Goal: Task Accomplishment & Management: Use online tool/utility

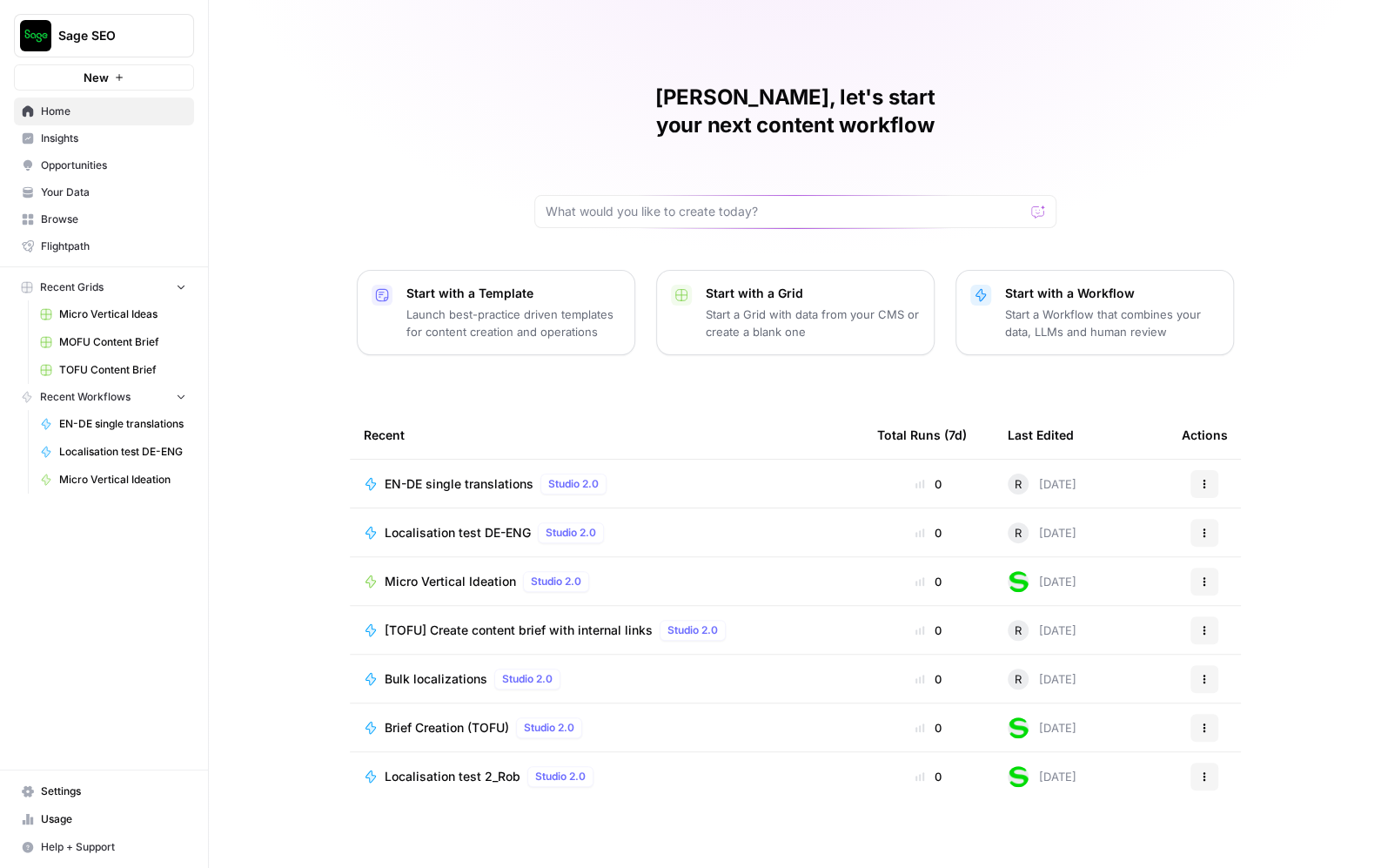
click at [97, 217] on span "Browse" at bounding box center [114, 219] width 146 height 16
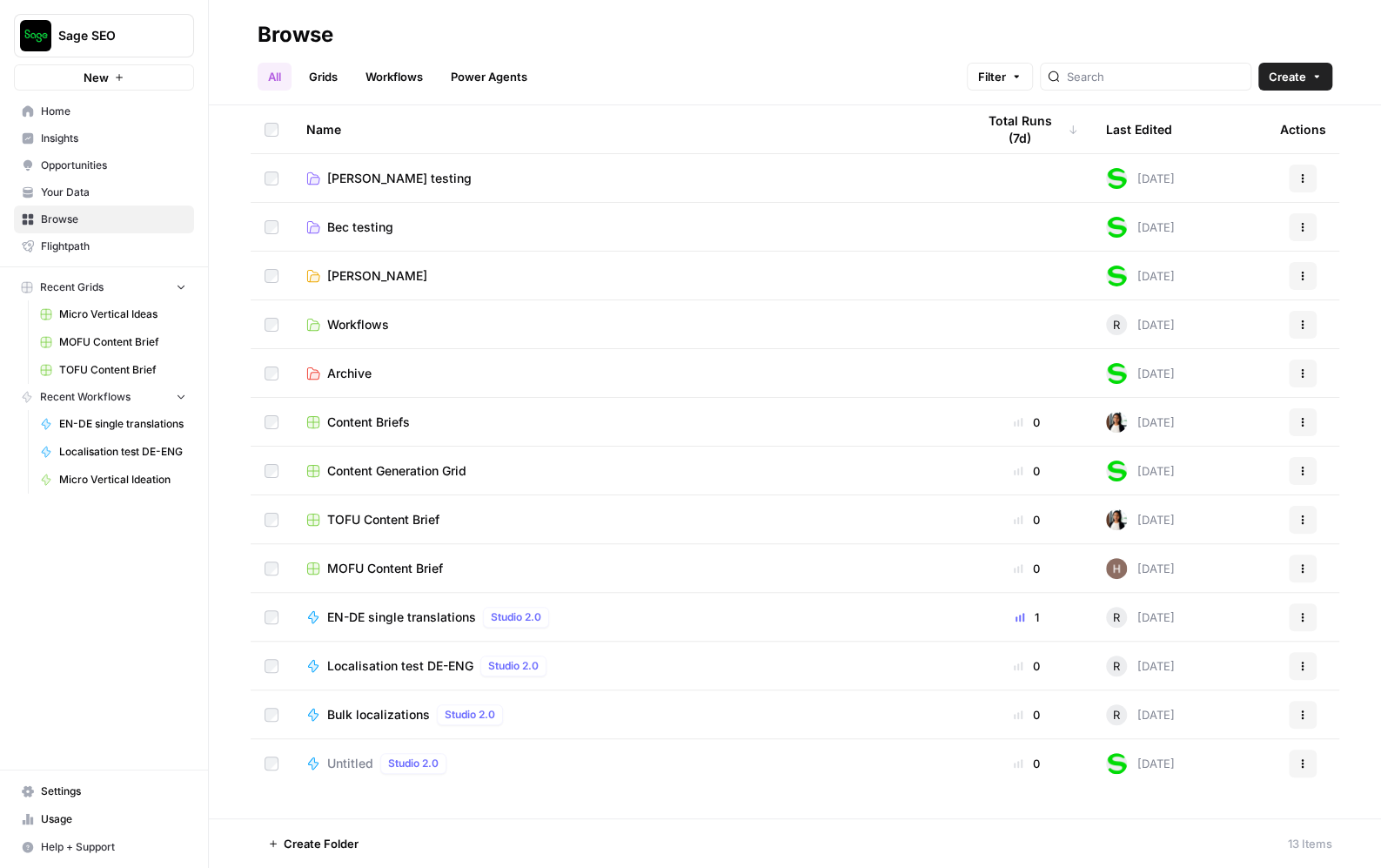
click at [361, 276] on span "[PERSON_NAME]" at bounding box center [377, 275] width 100 height 17
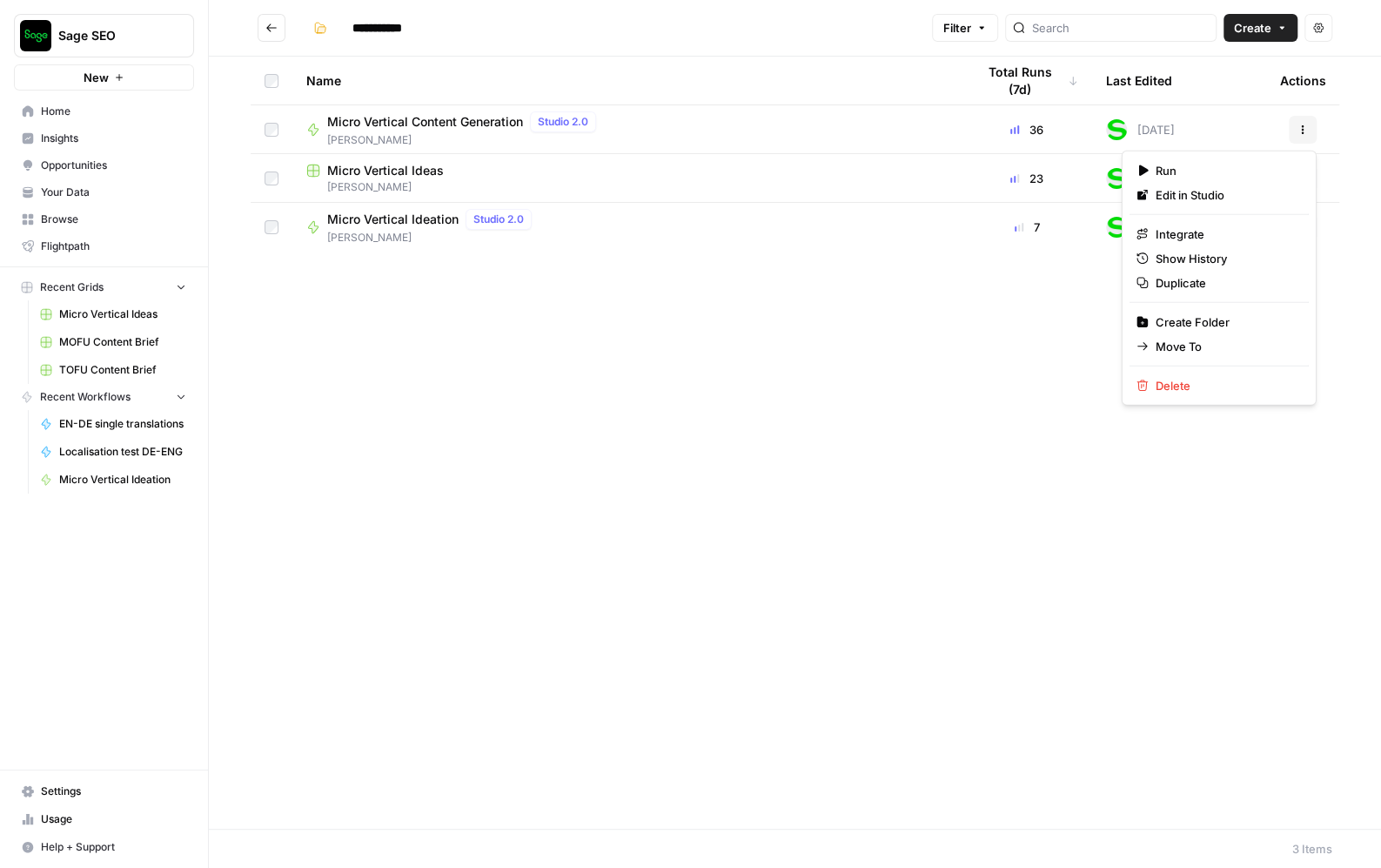
click at [1304, 125] on icon "button" at bounding box center [1303, 130] width 10 height 10
click at [1304, 126] on icon "button" at bounding box center [1303, 130] width 10 height 10
click at [449, 123] on span "Micro Vertical Content Generation" at bounding box center [425, 121] width 196 height 17
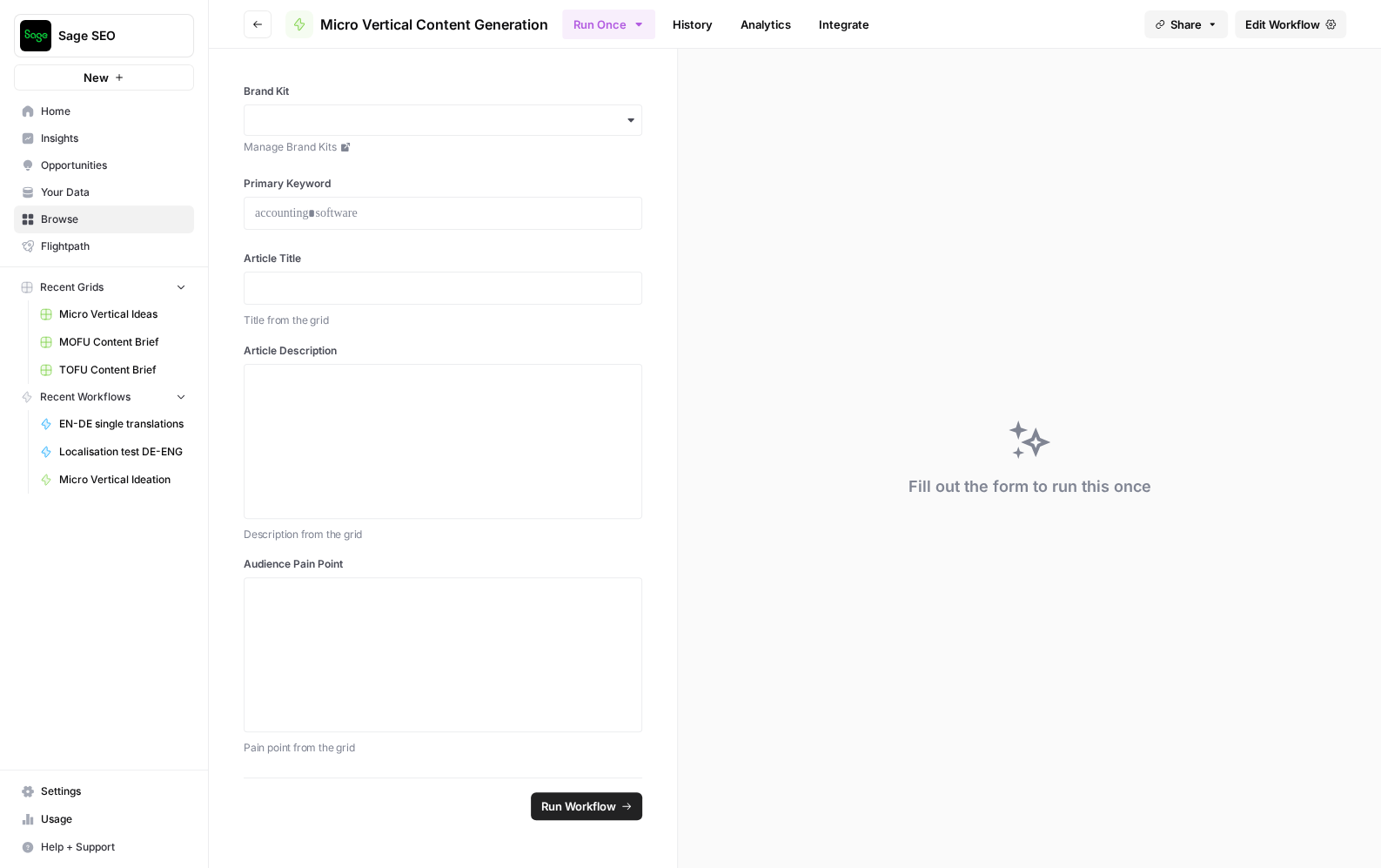
click at [1312, 23] on span "Edit Workflow" at bounding box center [1282, 24] width 75 height 17
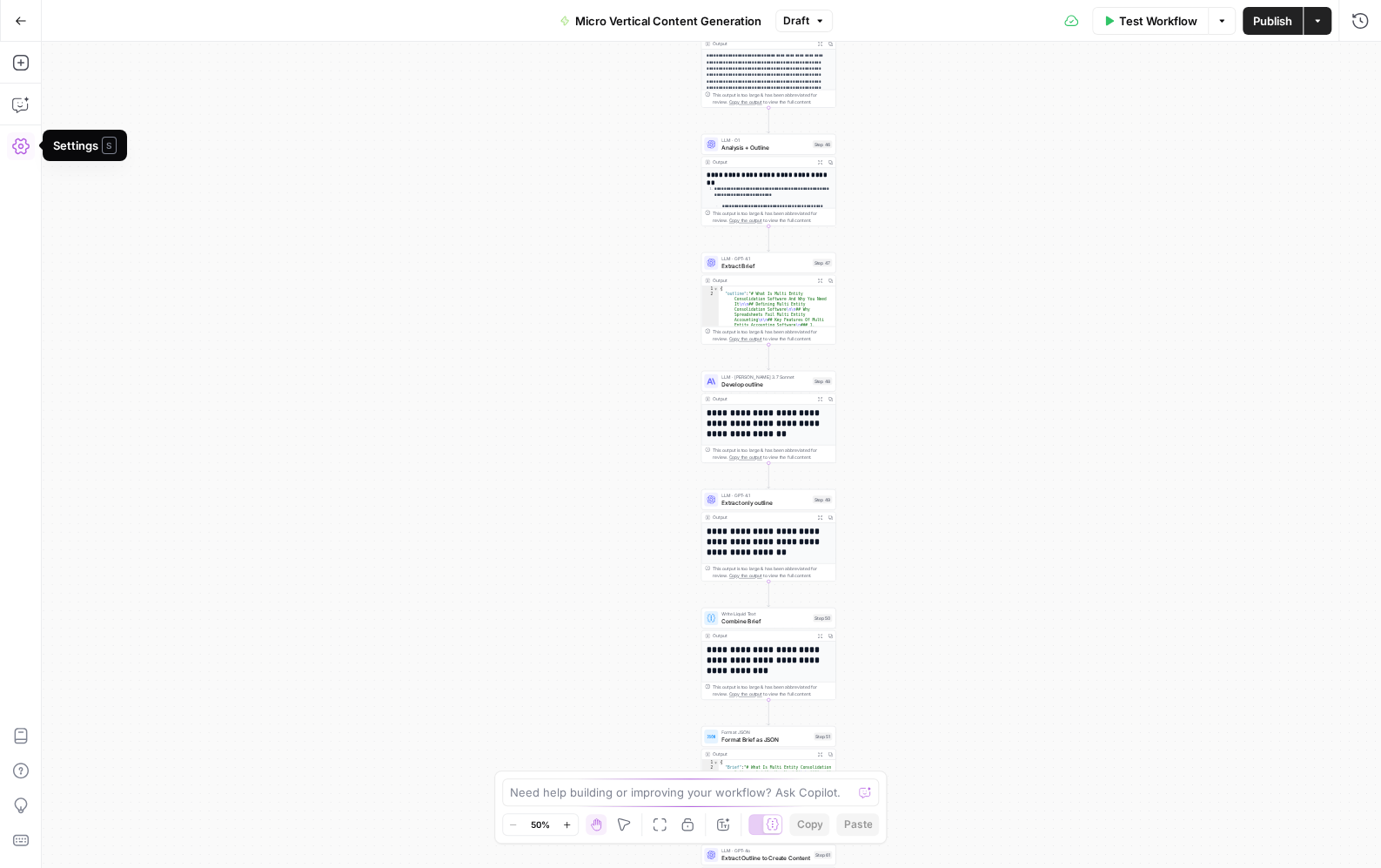
click at [26, 138] on icon "button" at bounding box center [20, 146] width 17 height 17
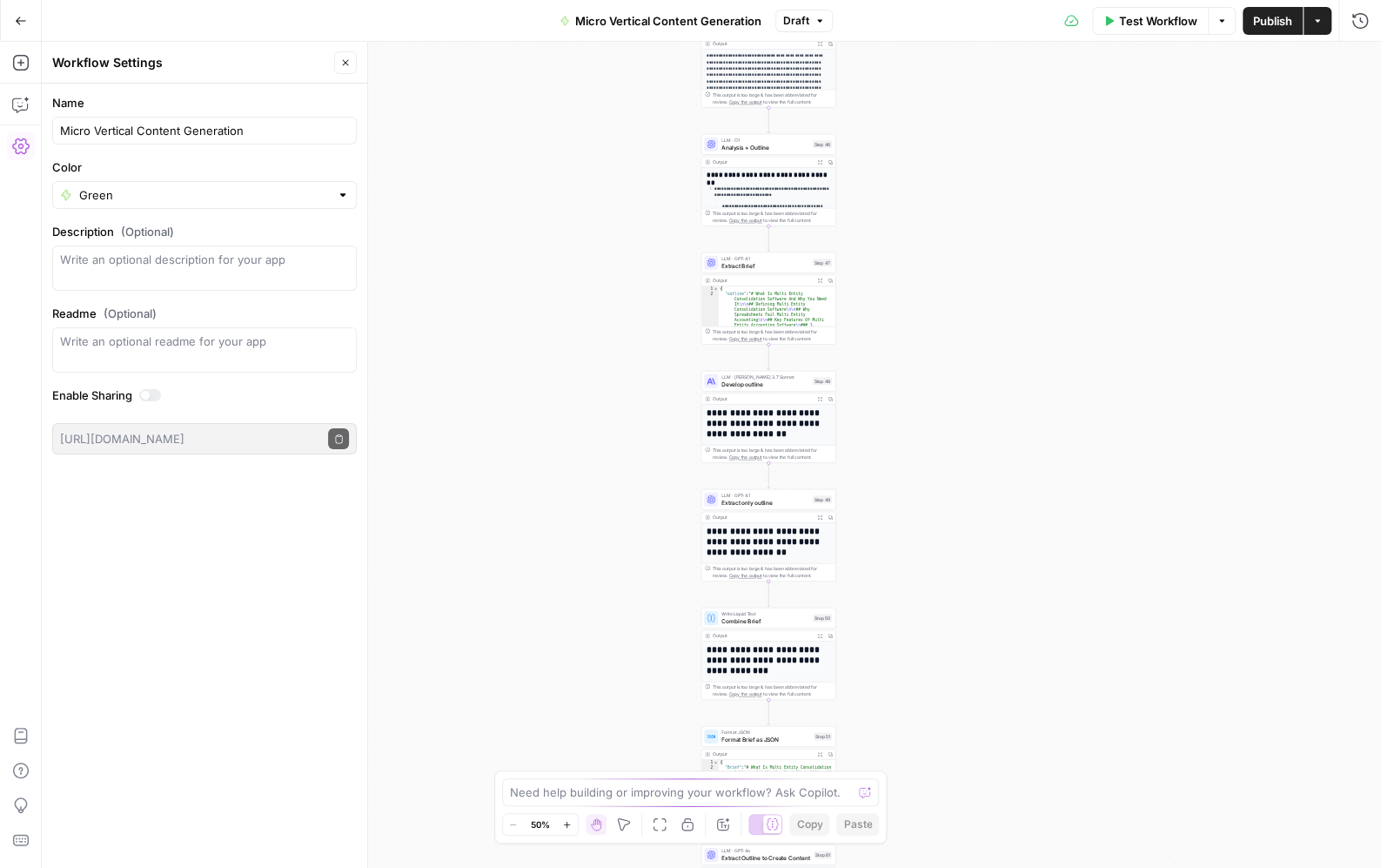
click at [26, 138] on icon "button" at bounding box center [20, 146] width 17 height 17
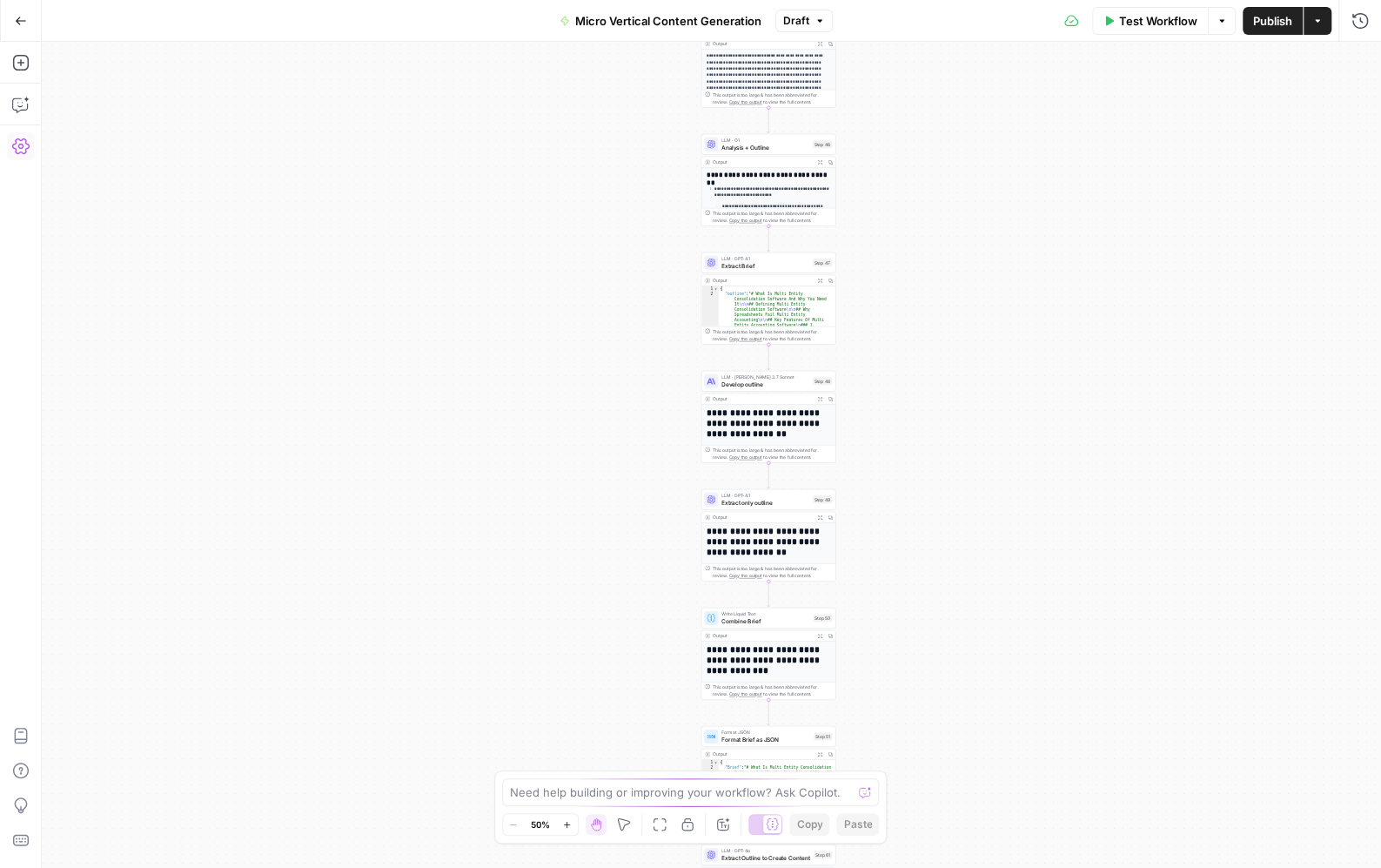
click at [808, 18] on button "Draft" at bounding box center [804, 21] width 58 height 23
click at [1227, 30] on button "Options" at bounding box center [1222, 21] width 28 height 28
click at [1327, 26] on button "Actions" at bounding box center [1318, 21] width 28 height 28
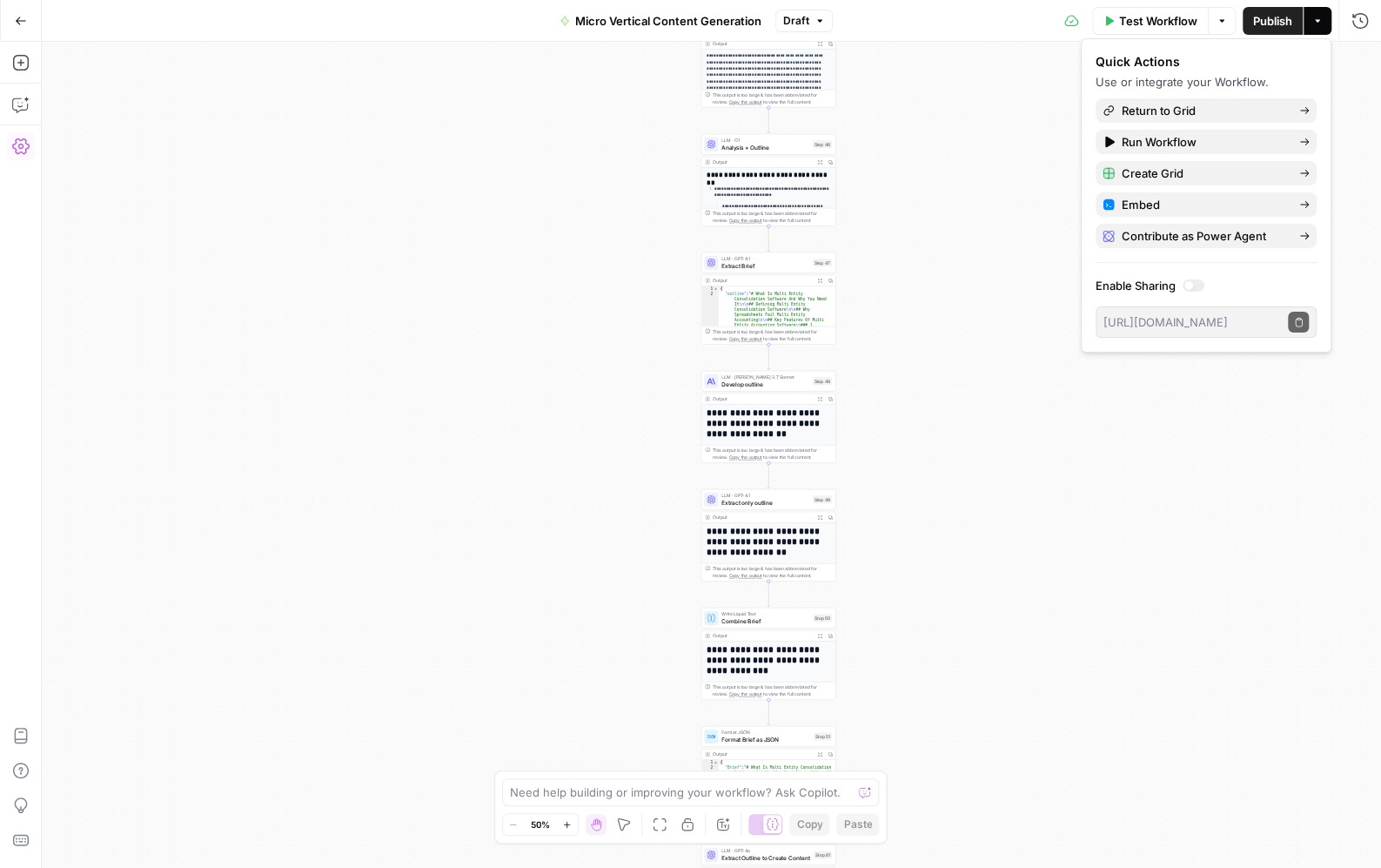
click at [1325, 26] on button "Actions" at bounding box center [1318, 21] width 28 height 28
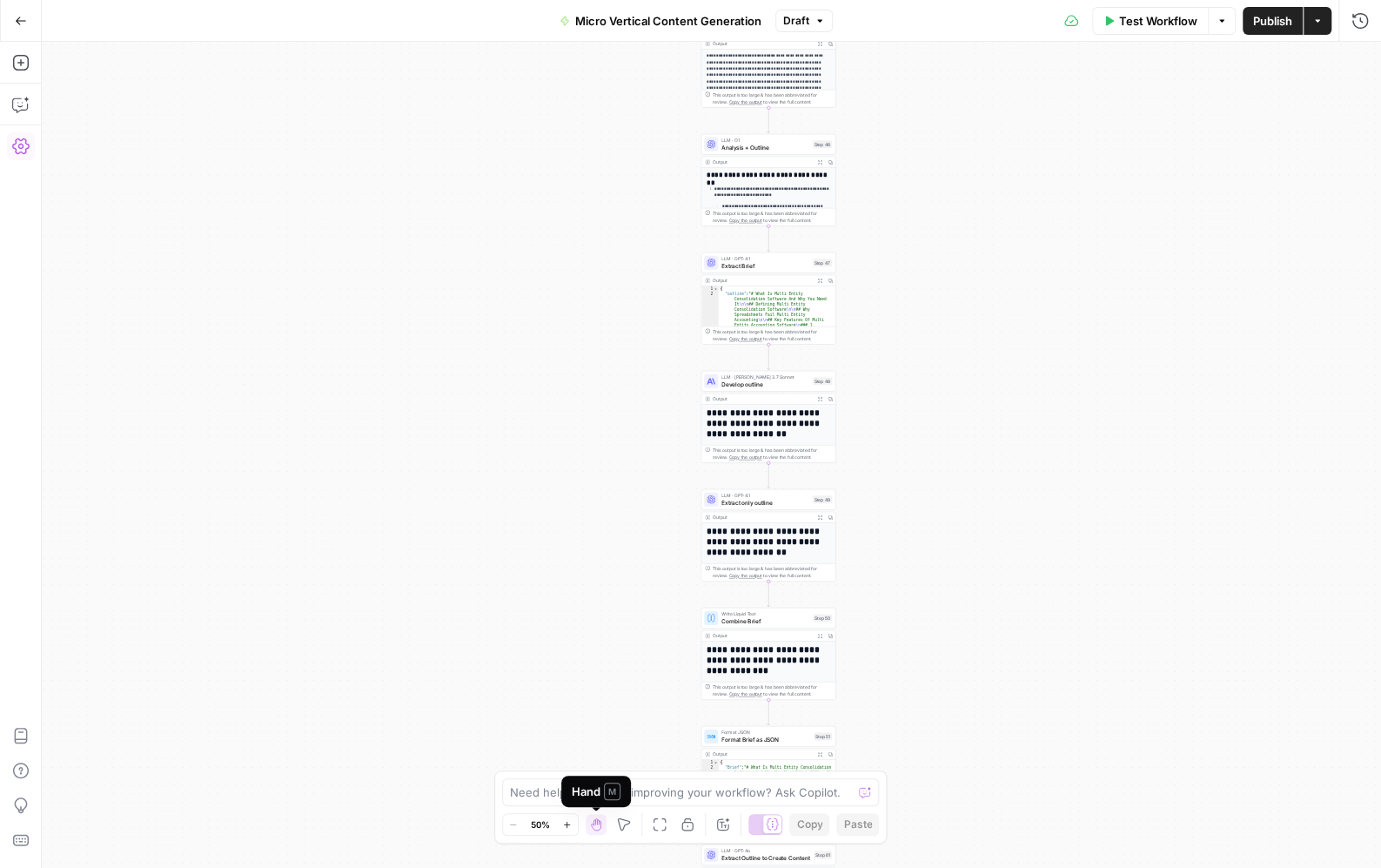
click at [609, 789] on span "M" at bounding box center [612, 790] width 17 height 17
click at [663, 792] on textarea at bounding box center [682, 791] width 343 height 17
type textarea "how do I download this workfow?"
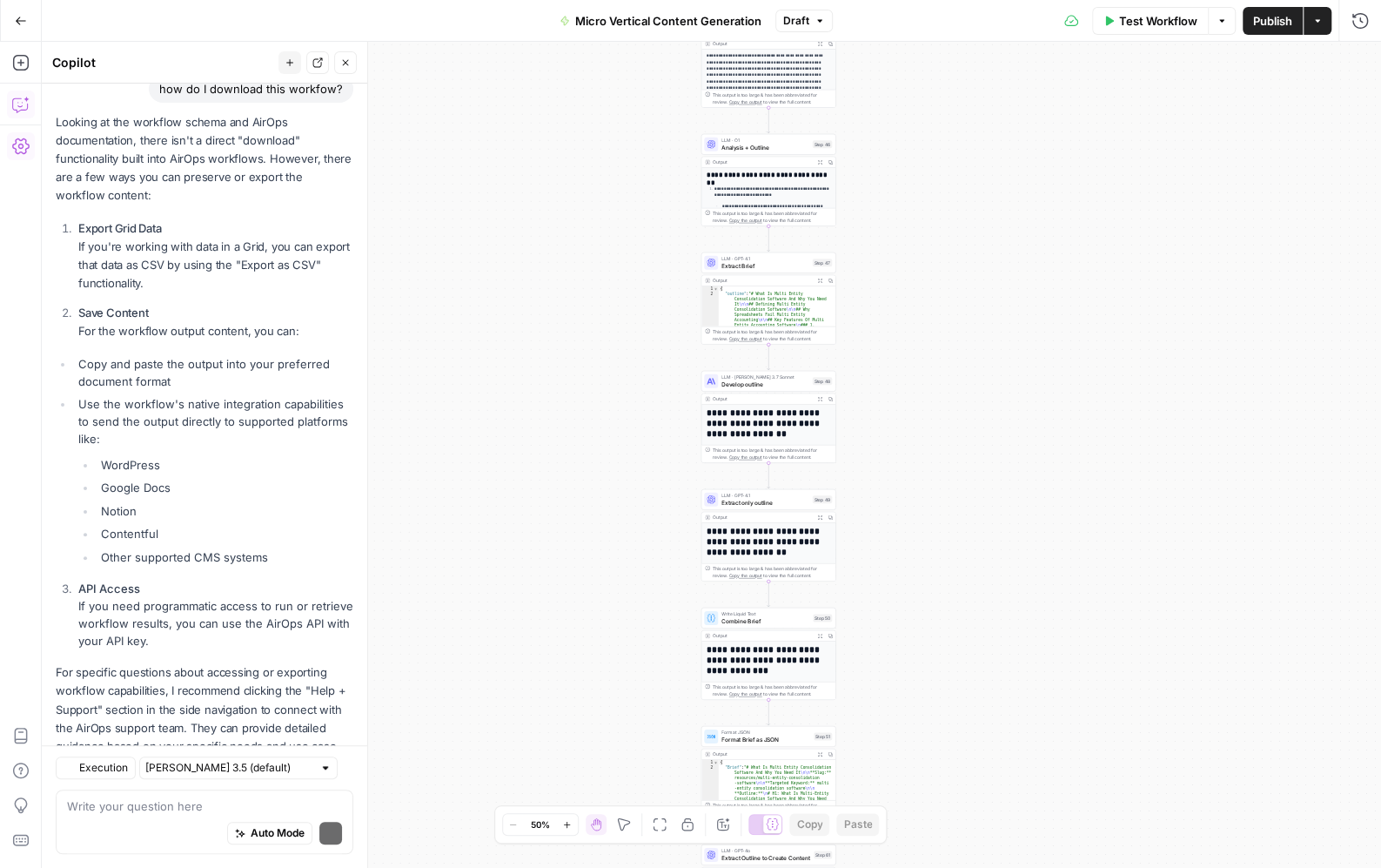
scroll to position [199, 0]
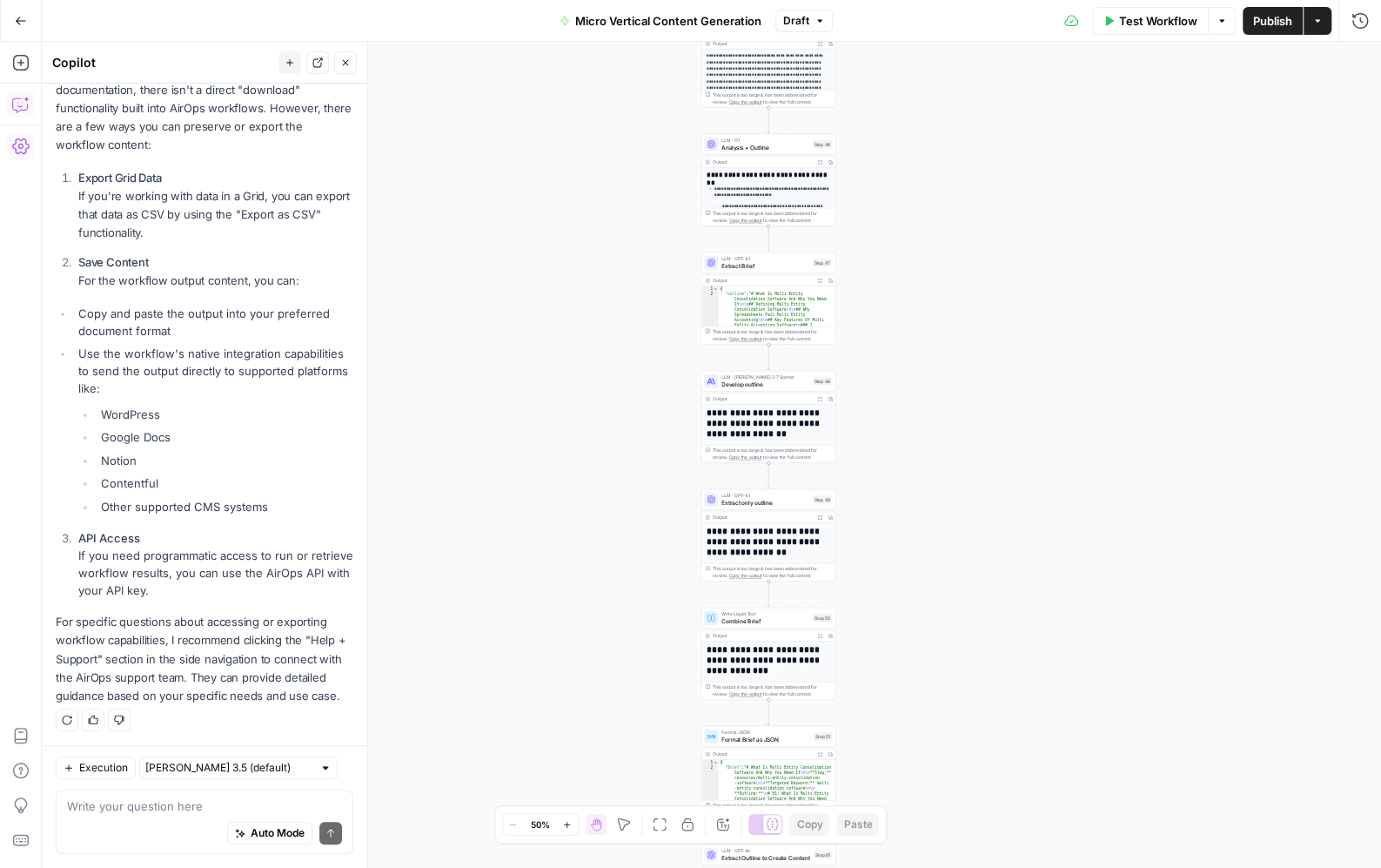
click at [347, 61] on icon "button" at bounding box center [345, 63] width 10 height 10
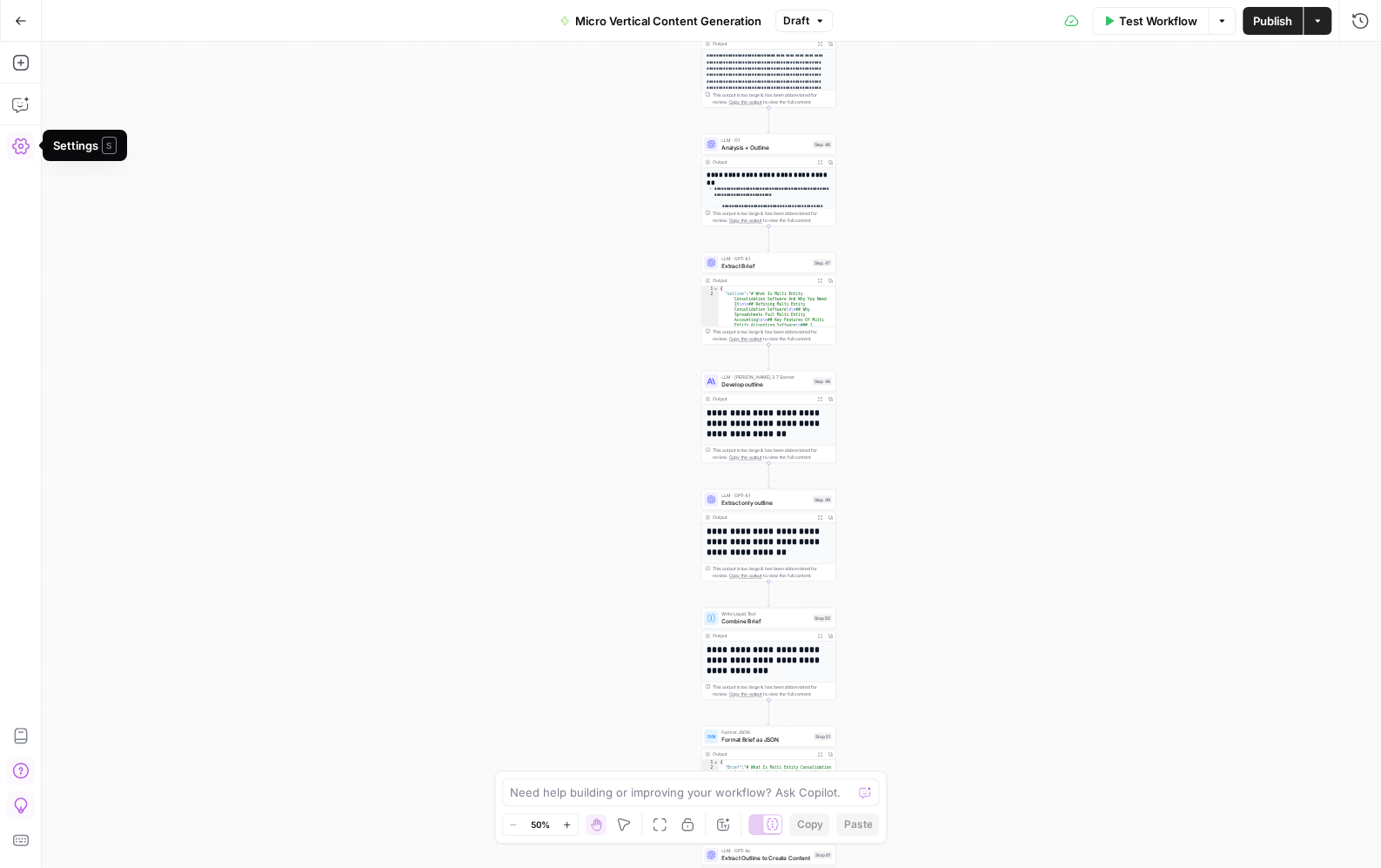
click at [23, 147] on icon "button" at bounding box center [20, 147] width 17 height 16
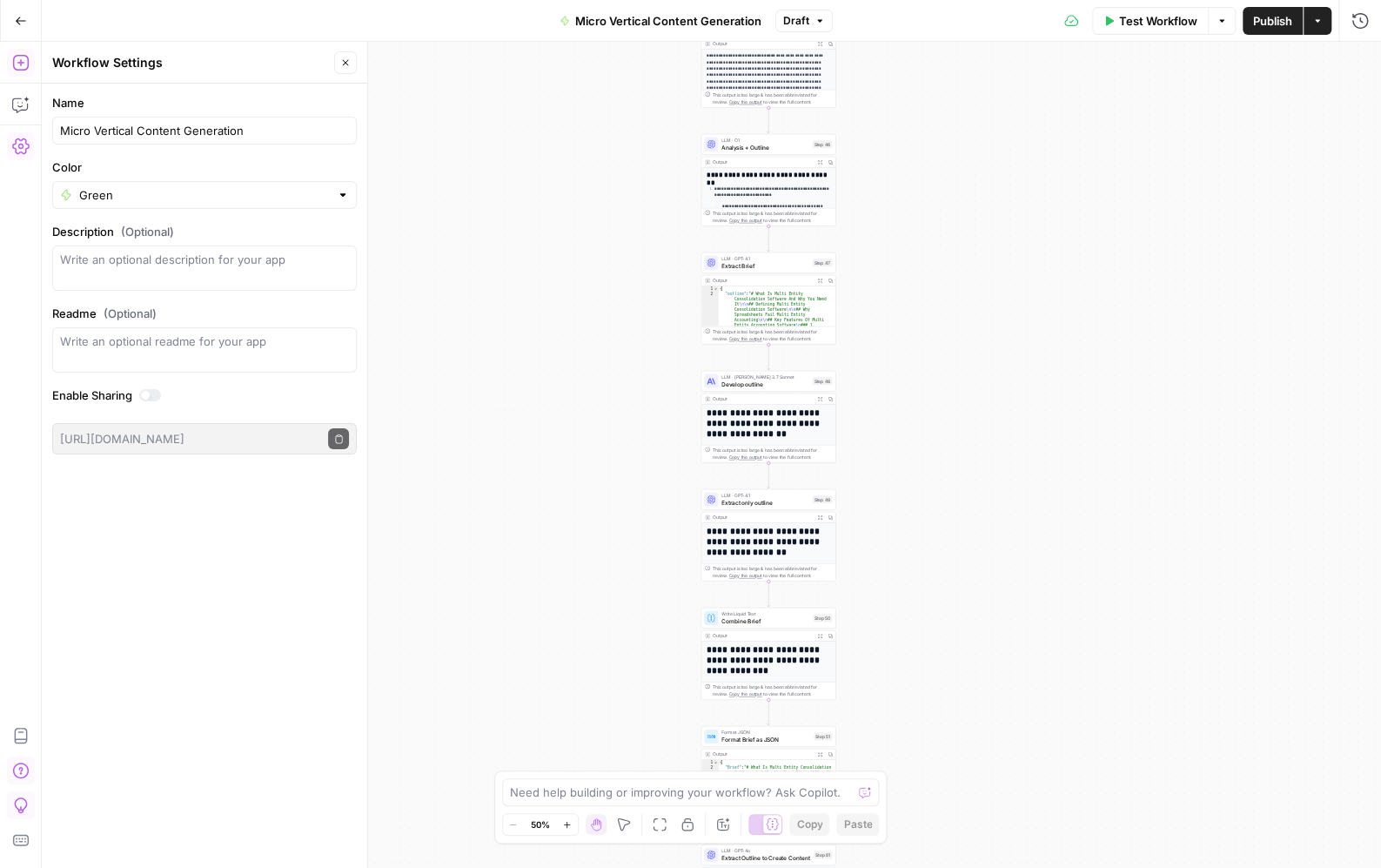
click at [23, 61] on icon "button" at bounding box center [20, 62] width 17 height 17
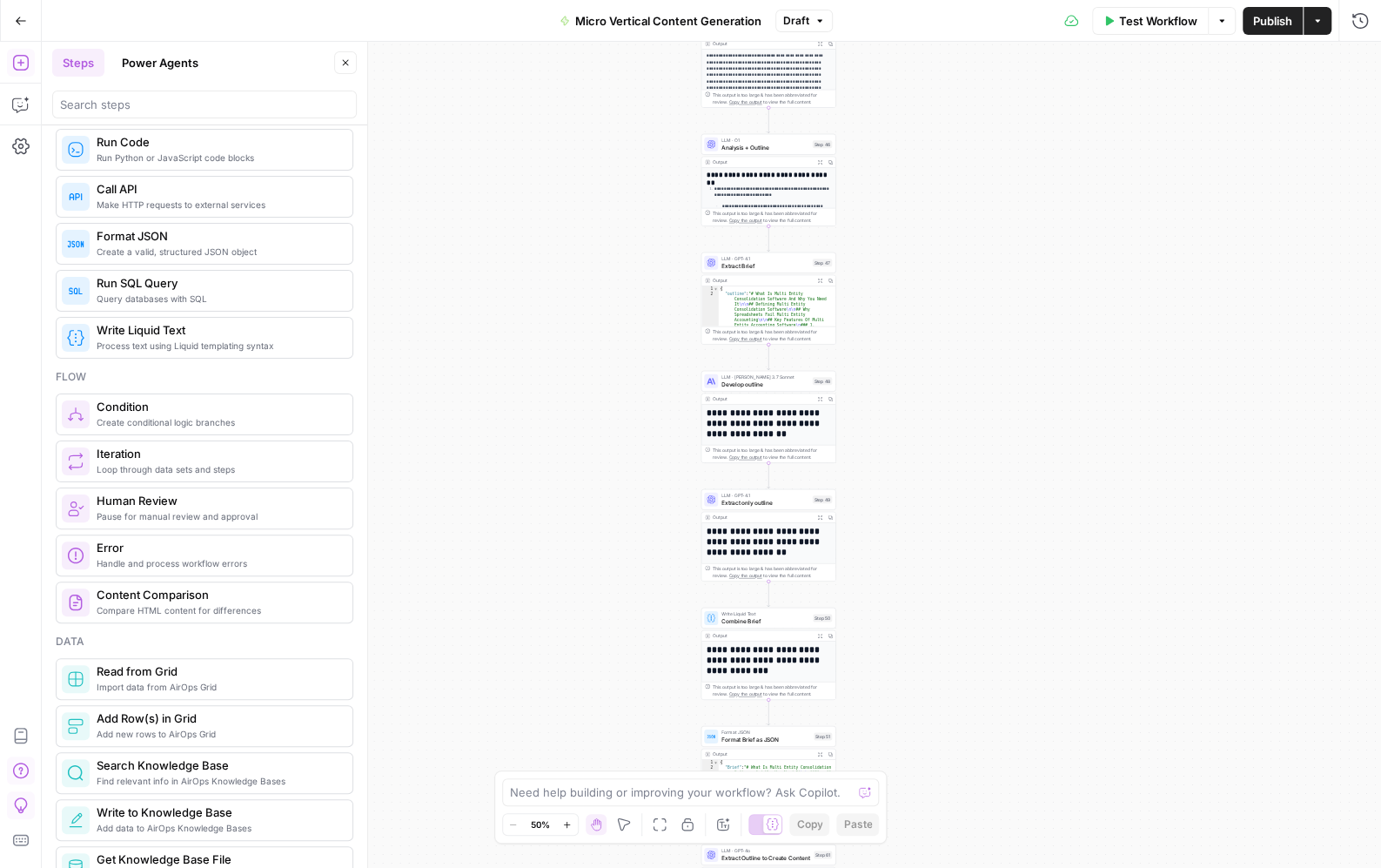
scroll to position [0, 0]
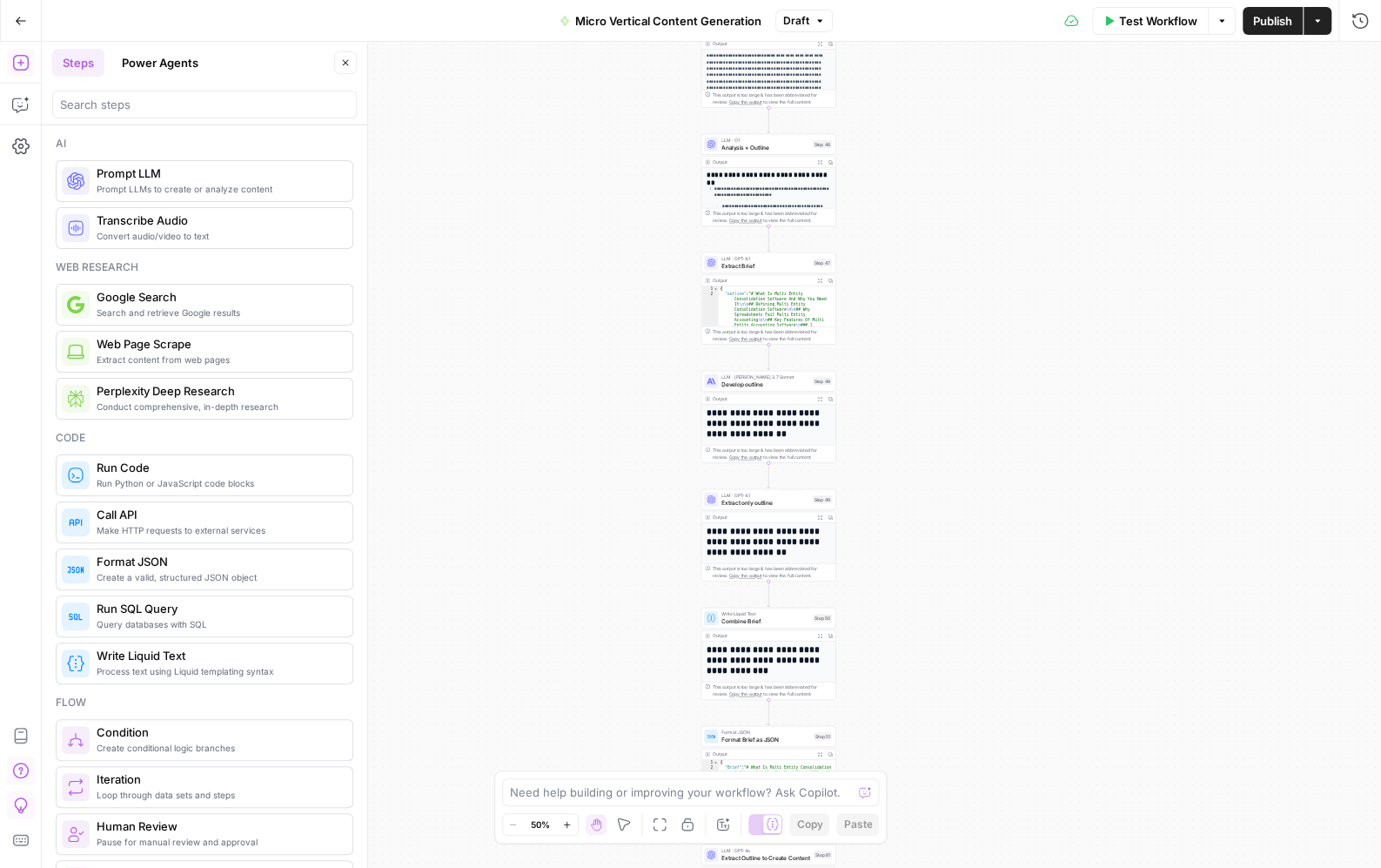
click at [166, 58] on button "Power Agents" at bounding box center [161, 63] width 98 height 28
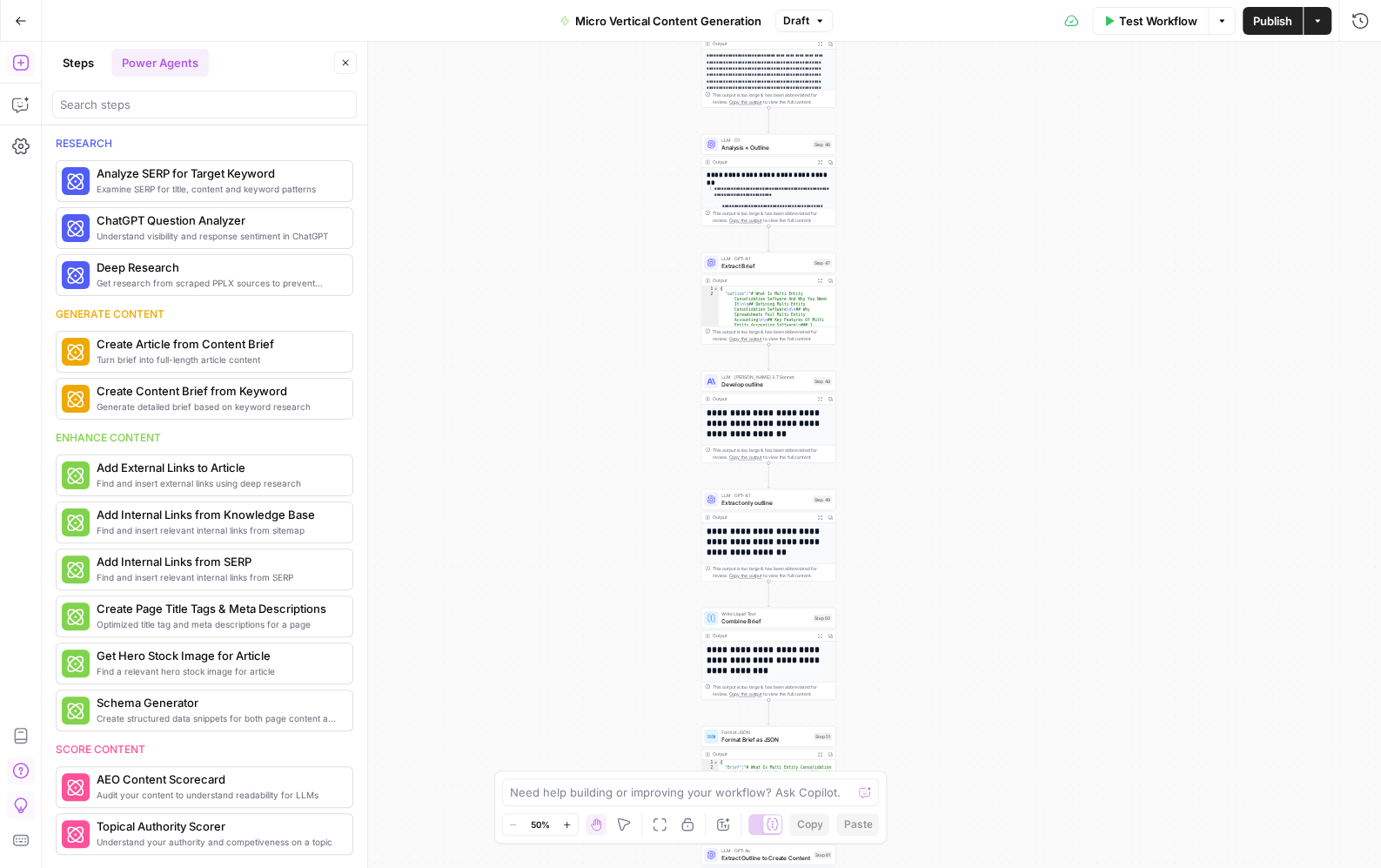
click at [344, 64] on icon "button" at bounding box center [345, 63] width 10 height 10
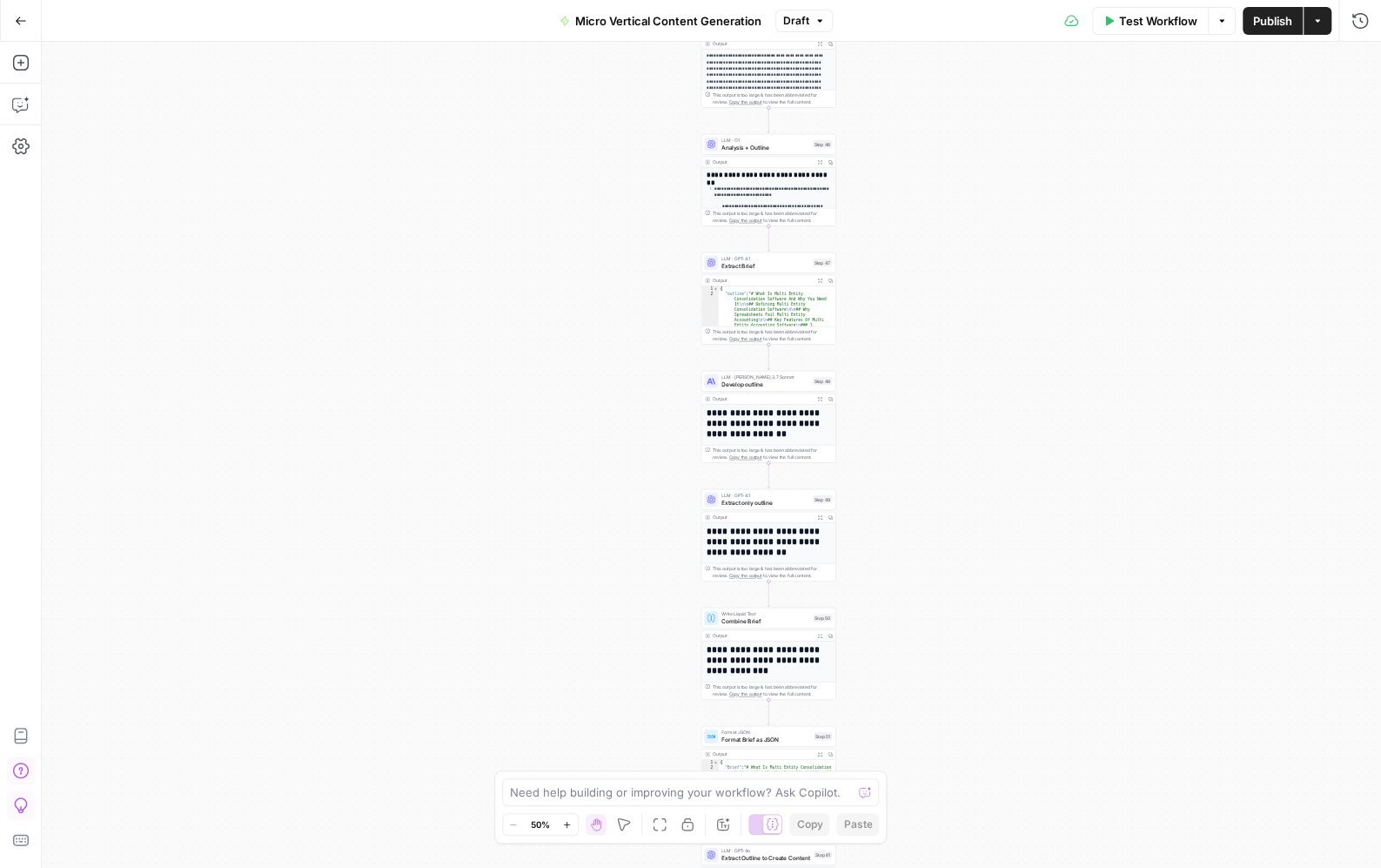
click at [509, 384] on div "true true true false false false Workflow Set Inputs Inputs Run Code · Python E…" at bounding box center [711, 455] width 1339 height 826
click at [1312, 16] on icon "button" at bounding box center [1317, 21] width 10 height 10
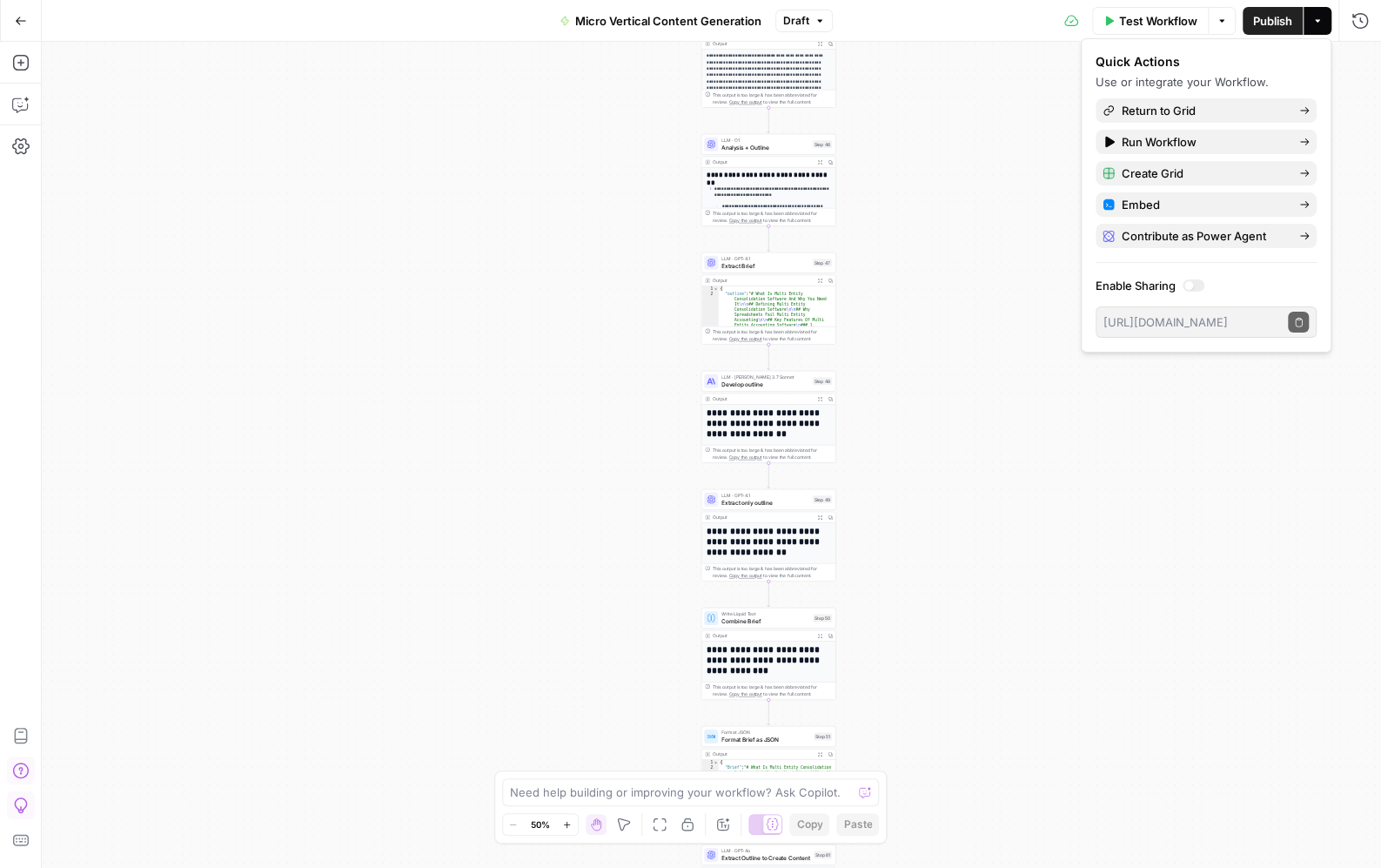
click at [1009, 335] on div "true true true false false false Workflow Set Inputs Inputs Run Code · Python E…" at bounding box center [711, 455] width 1339 height 826
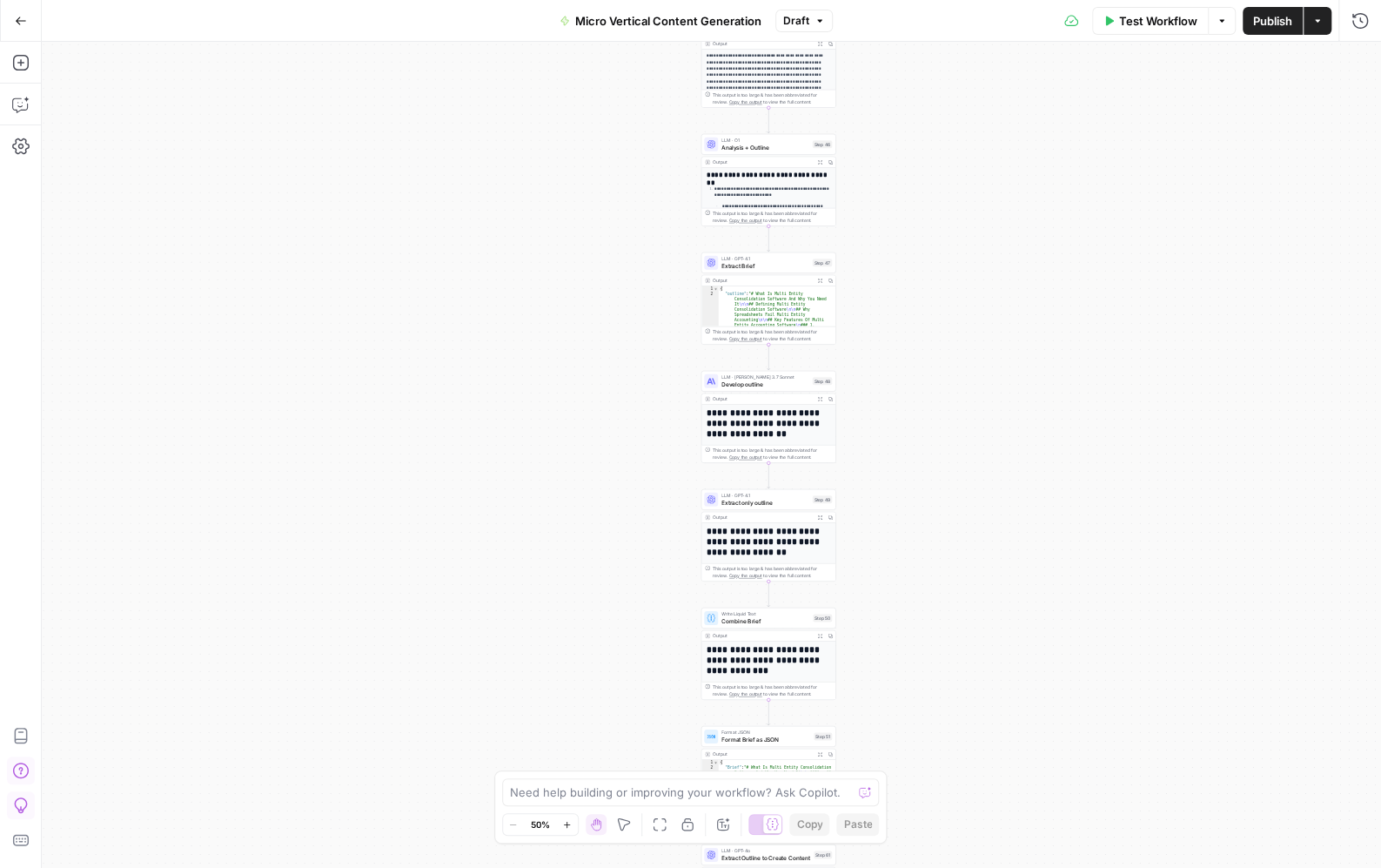
click at [25, 13] on button "Go Back" at bounding box center [20, 20] width 31 height 31
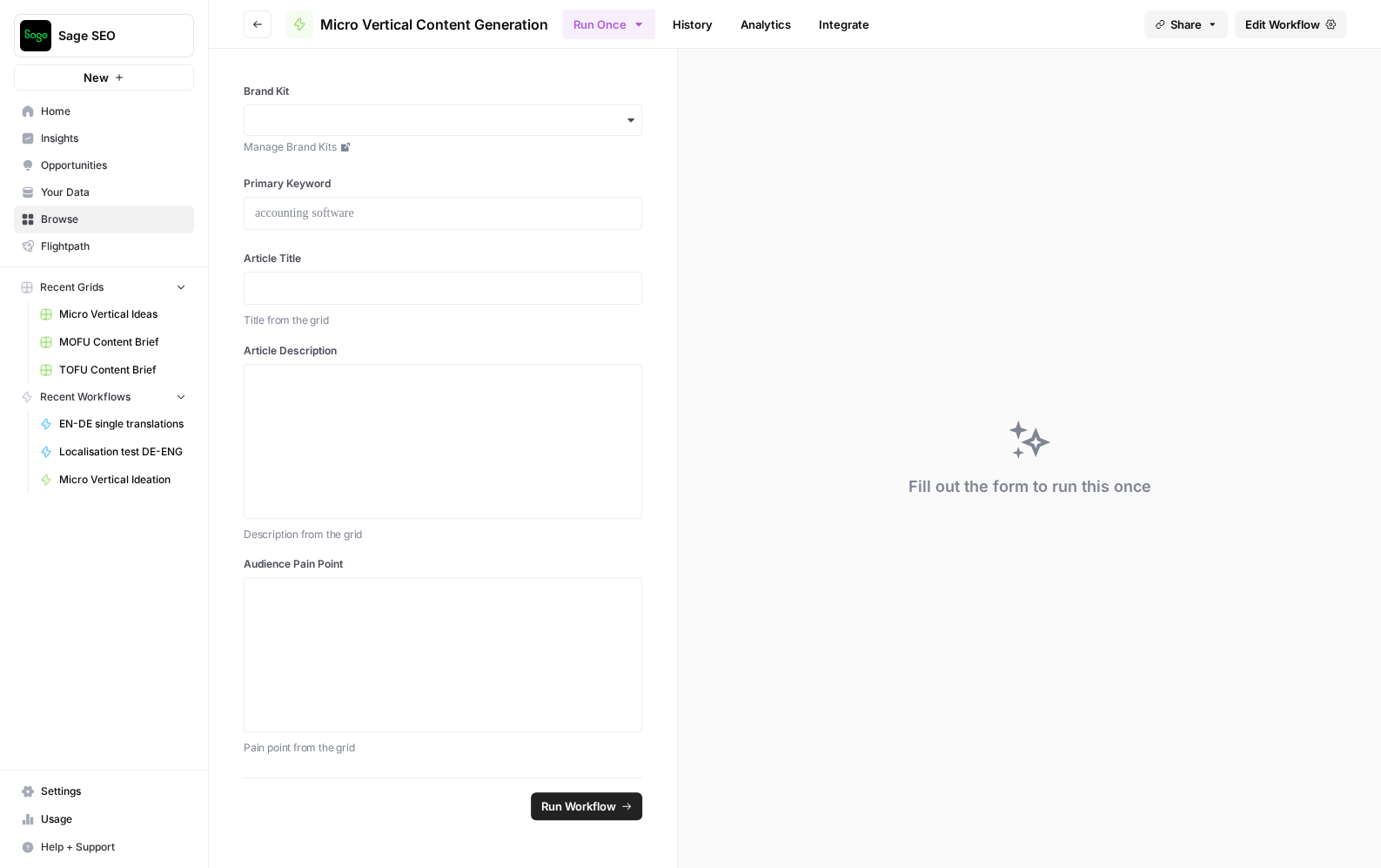
click at [1215, 19] on icon "button" at bounding box center [1212, 24] width 10 height 10
click at [702, 22] on link "History" at bounding box center [692, 24] width 61 height 28
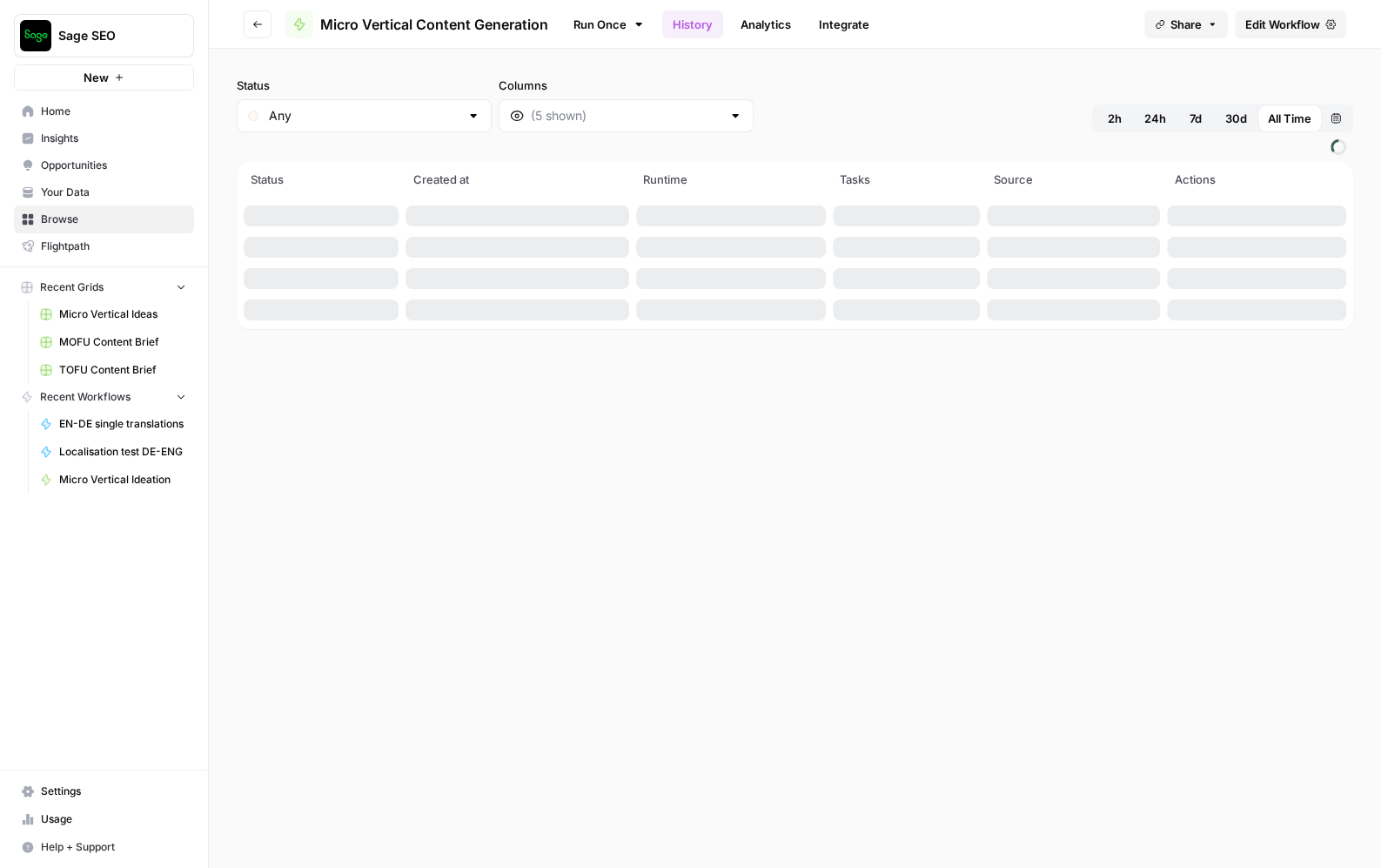
click at [819, 25] on link "Integrate" at bounding box center [844, 24] width 72 height 28
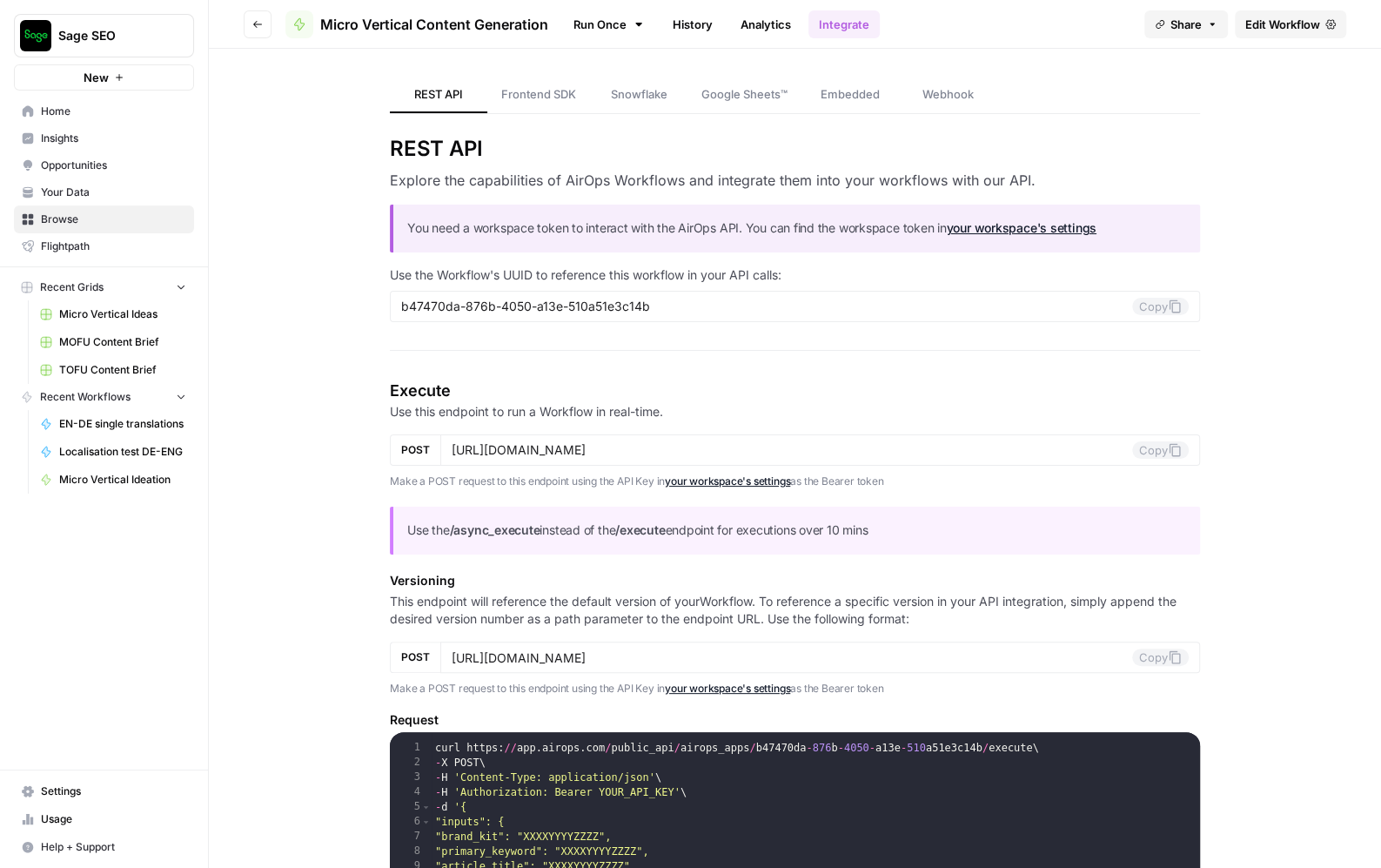
click at [756, 26] on link "Analytics" at bounding box center [766, 24] width 72 height 28
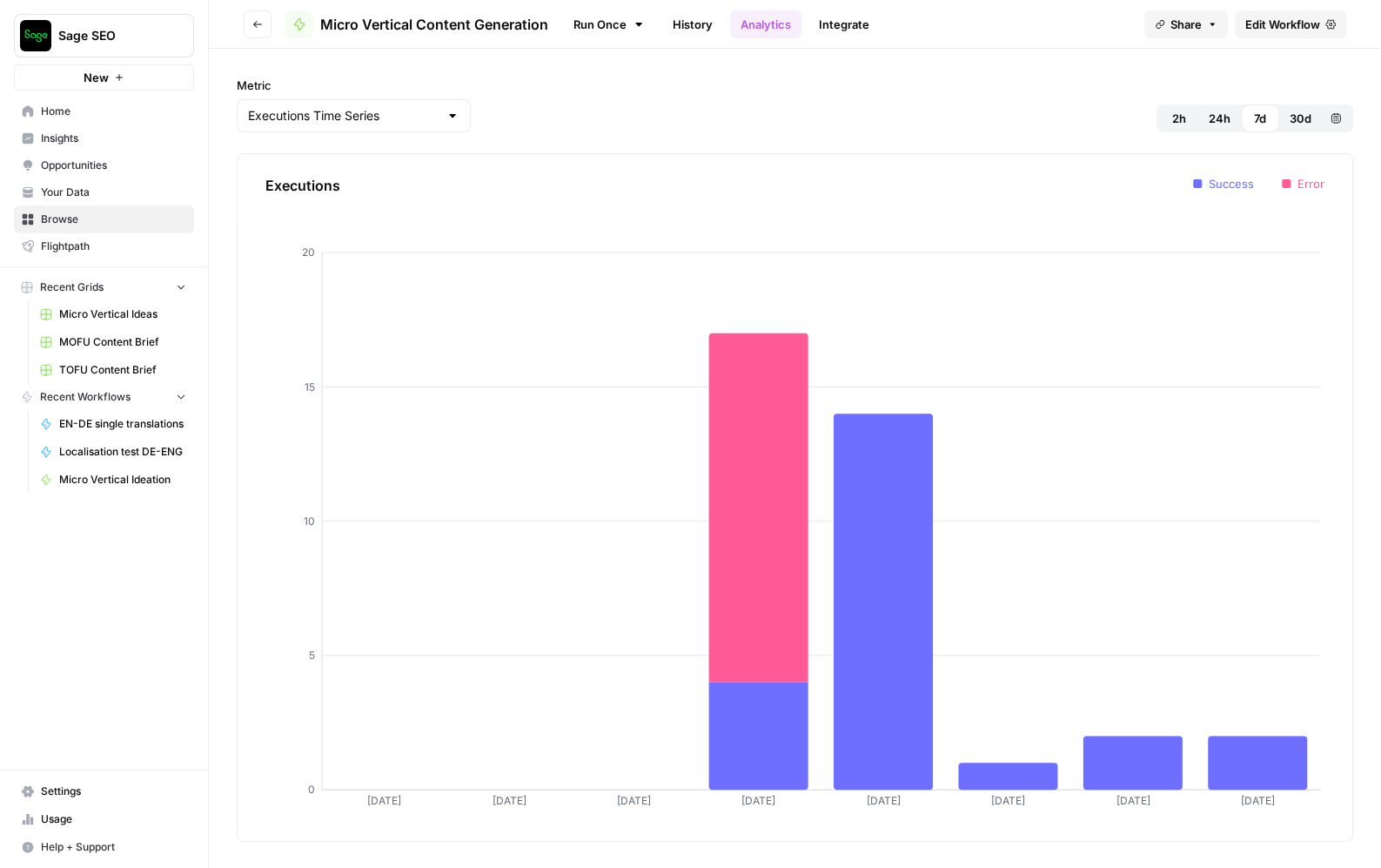
click at [612, 17] on link "Run Once" at bounding box center [608, 25] width 93 height 30
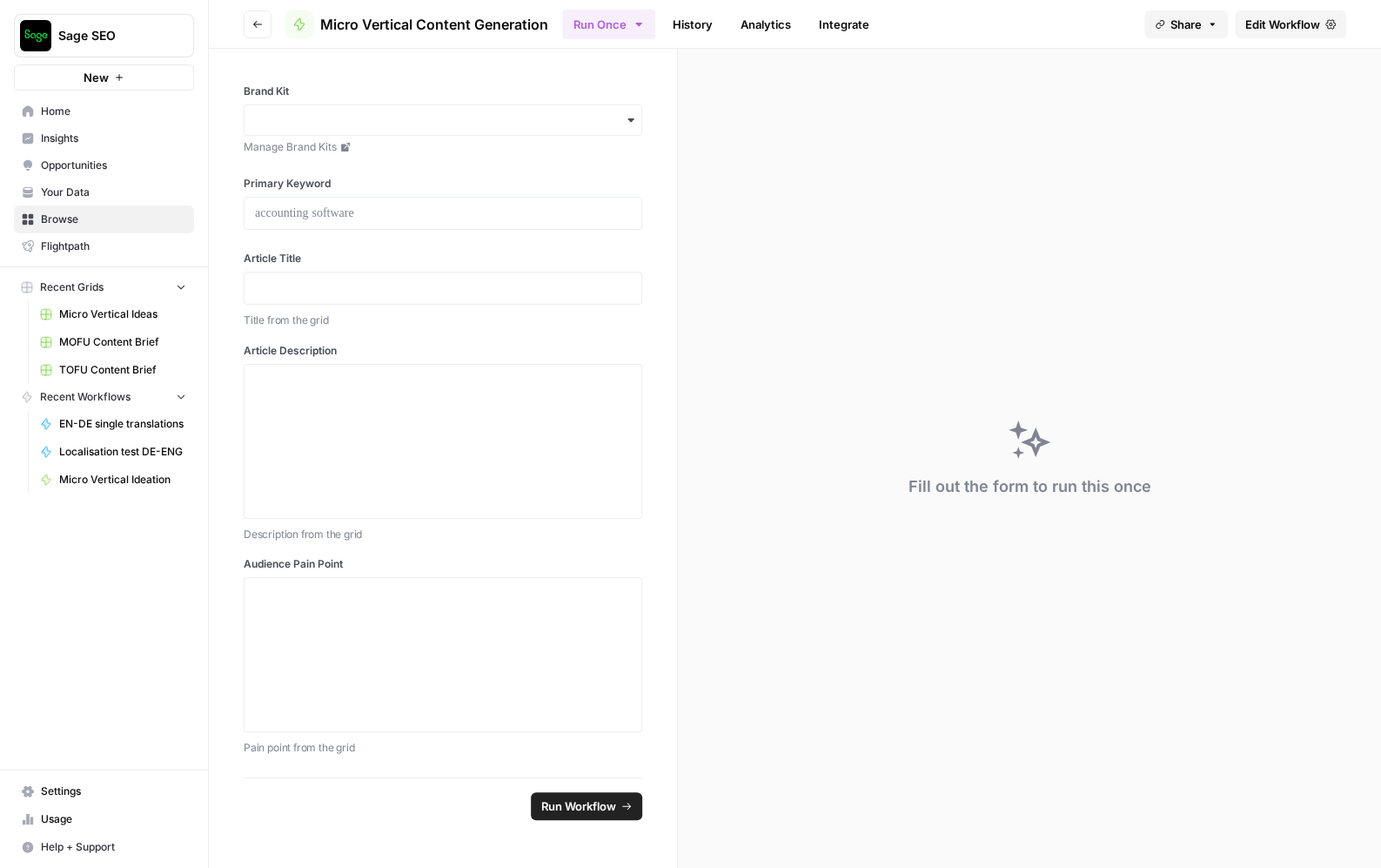
click at [1164, 30] on button "Share" at bounding box center [1186, 24] width 84 height 28
click at [1191, 27] on span "Share" at bounding box center [1185, 24] width 31 height 17
click at [1261, 26] on span "Edit Workflow" at bounding box center [1282, 24] width 75 height 17
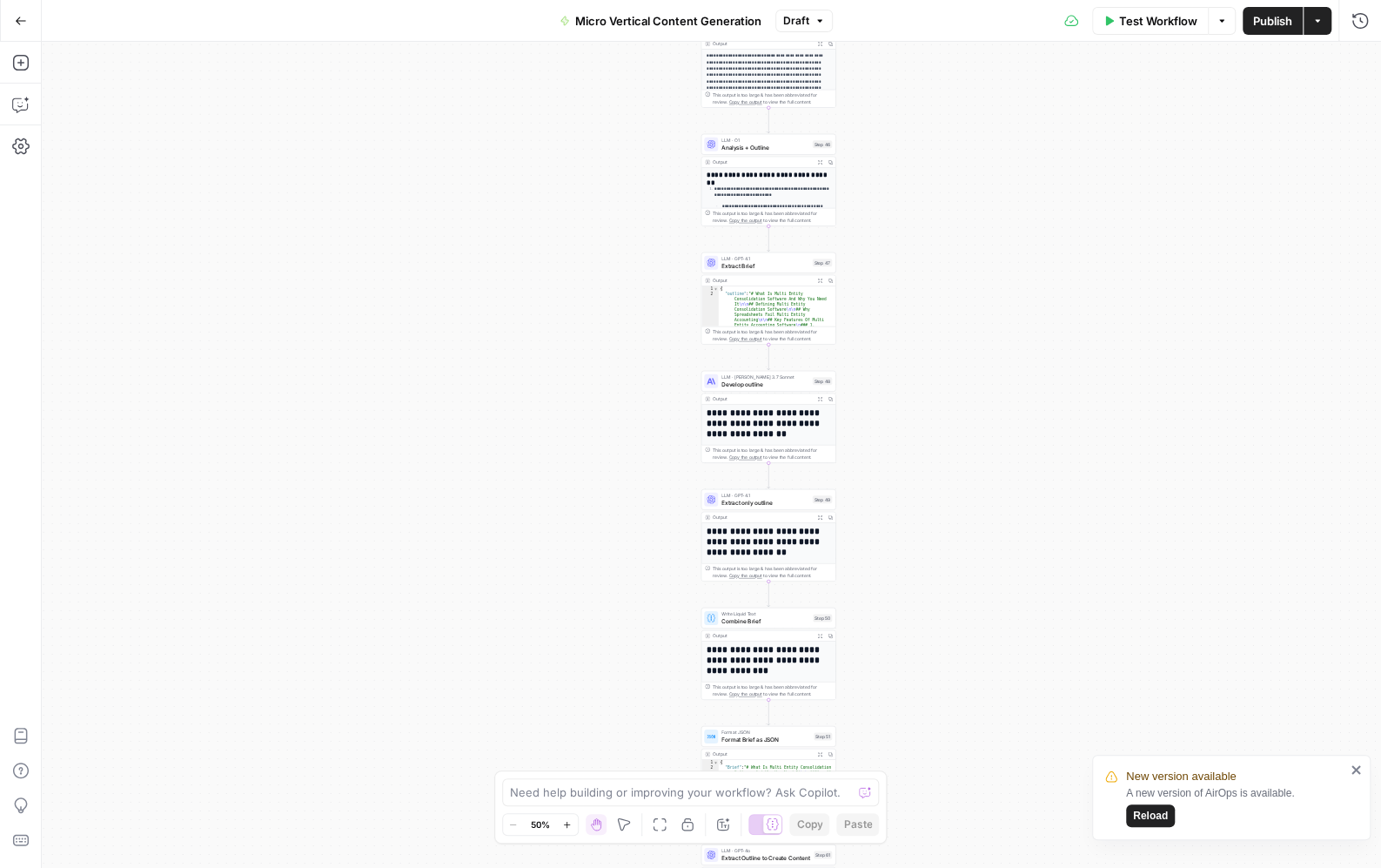
click at [1357, 772] on icon "close" at bounding box center [1356, 769] width 9 height 9
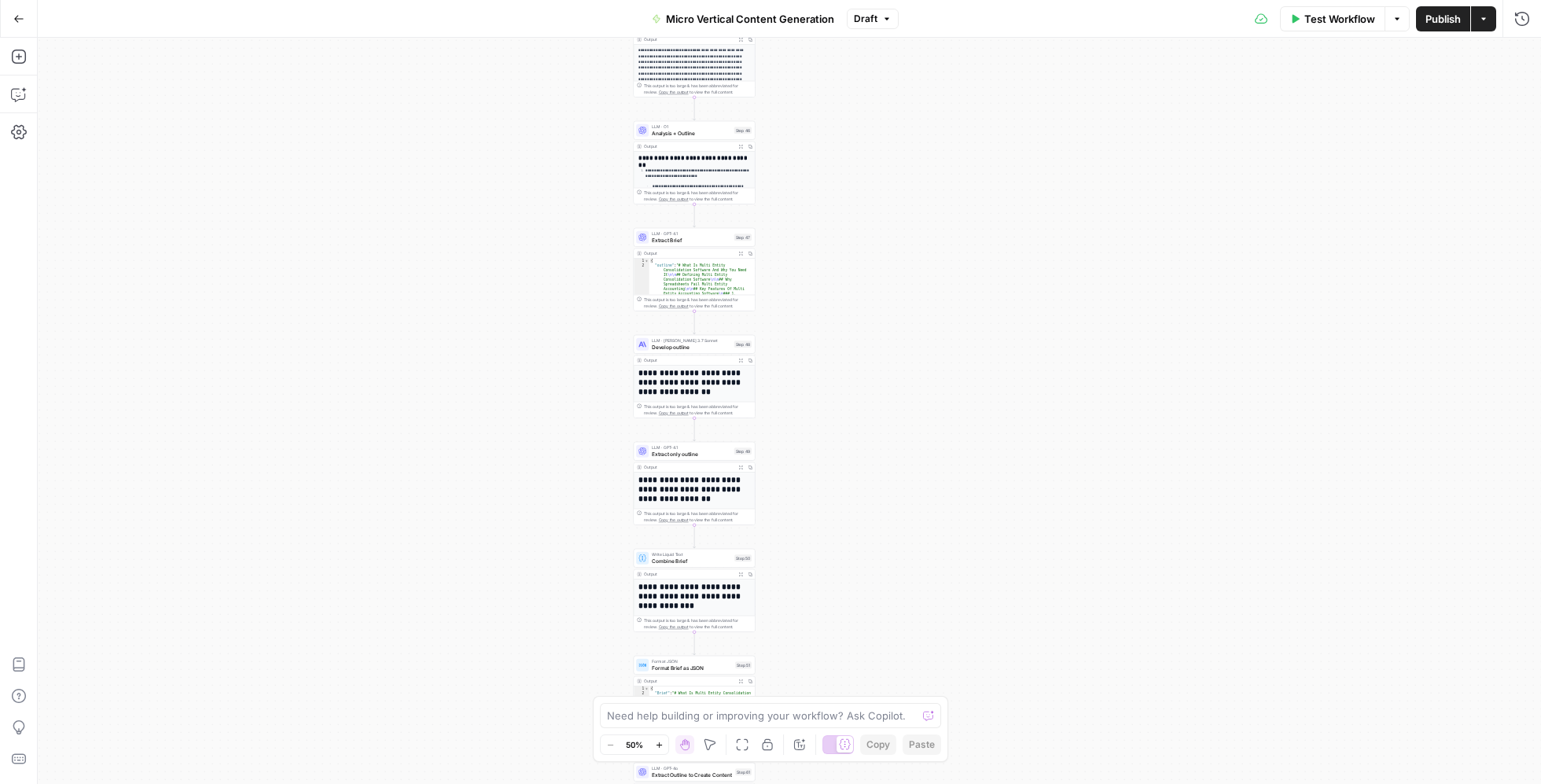
click at [18, 15] on icon "button" at bounding box center [19, 19] width 11 height 11
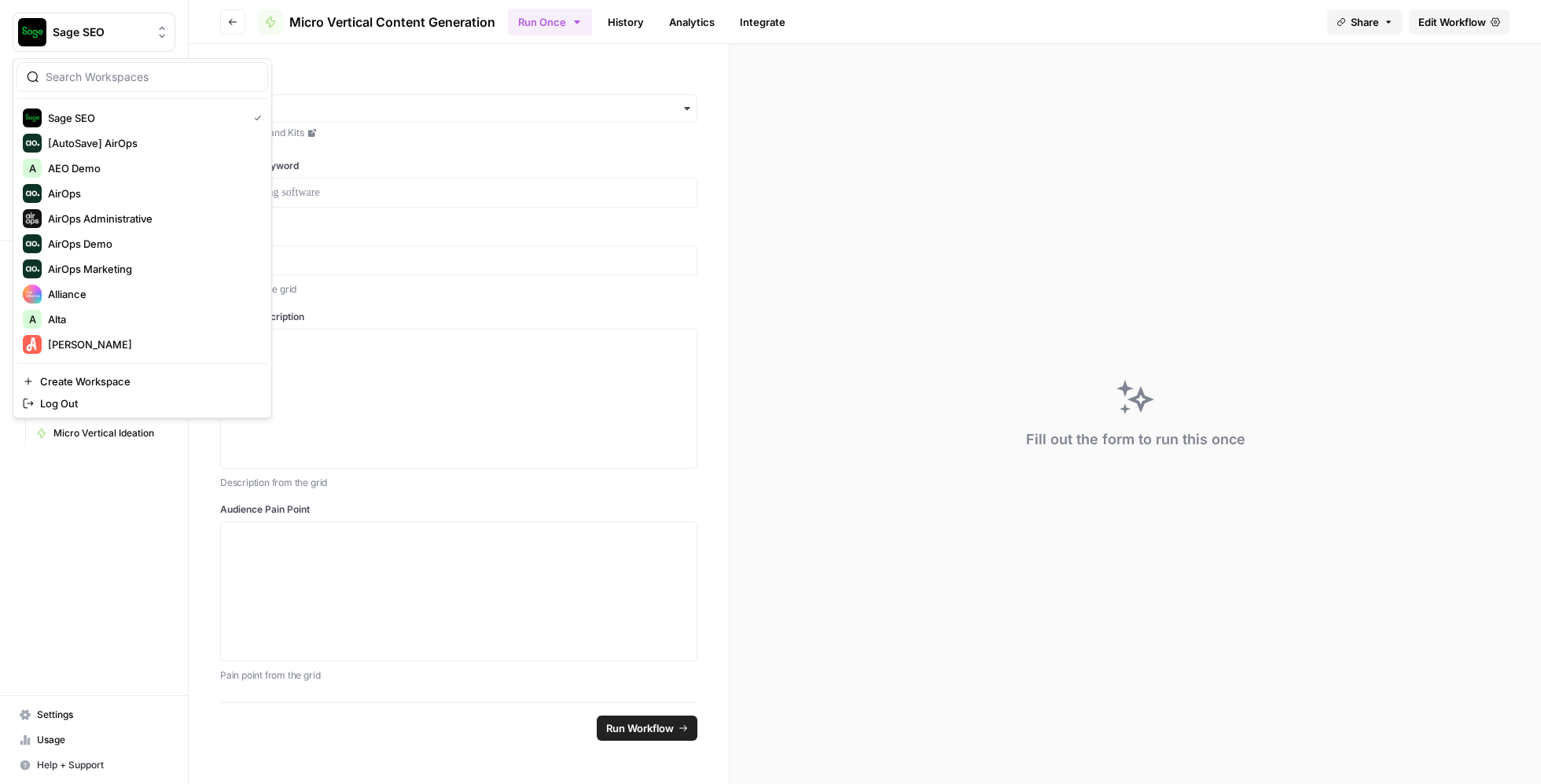
click at [110, 33] on span "Sage SEO" at bounding box center [100, 32] width 96 height 15
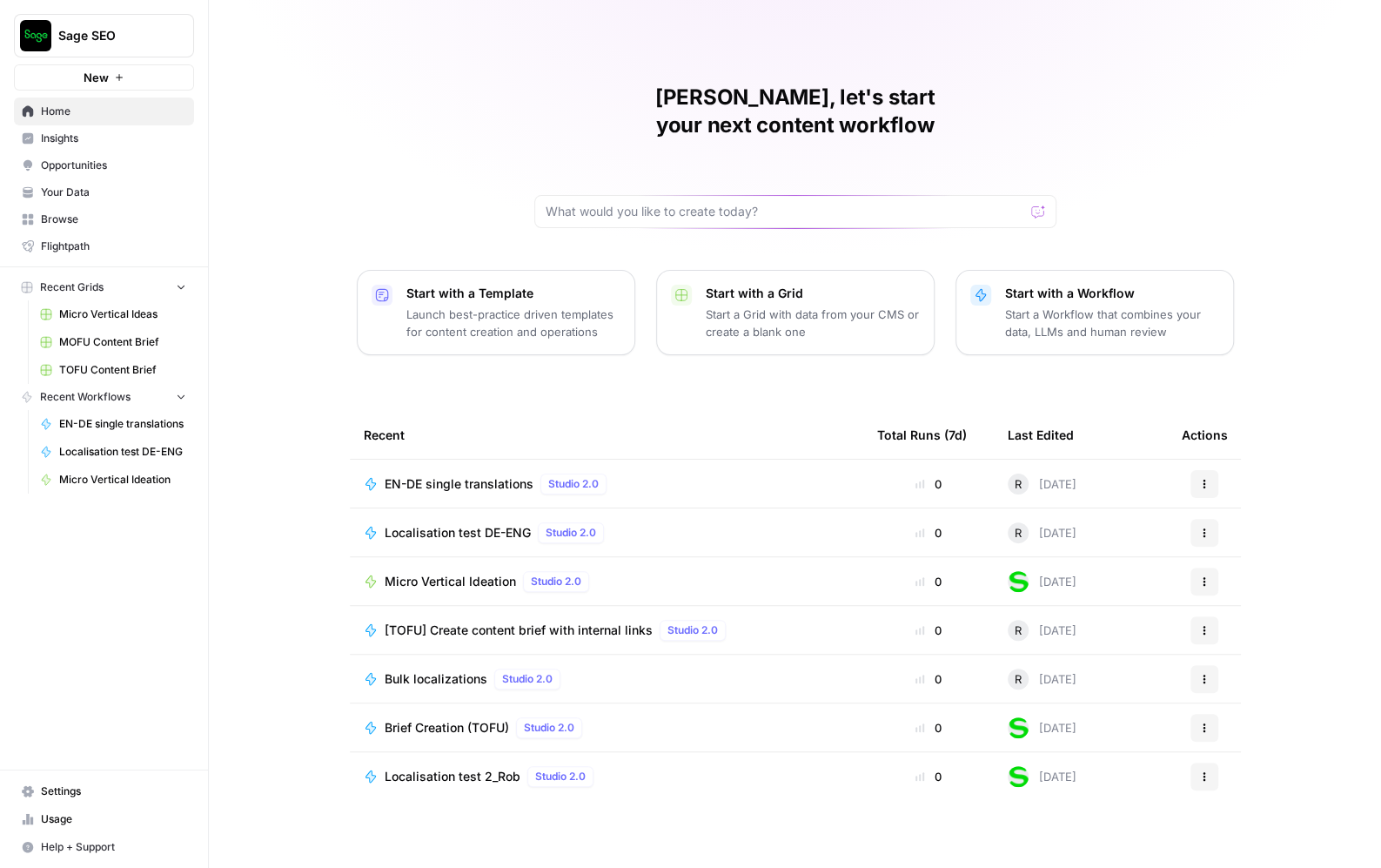
click at [114, 28] on span "Sage SEO" at bounding box center [111, 35] width 106 height 17
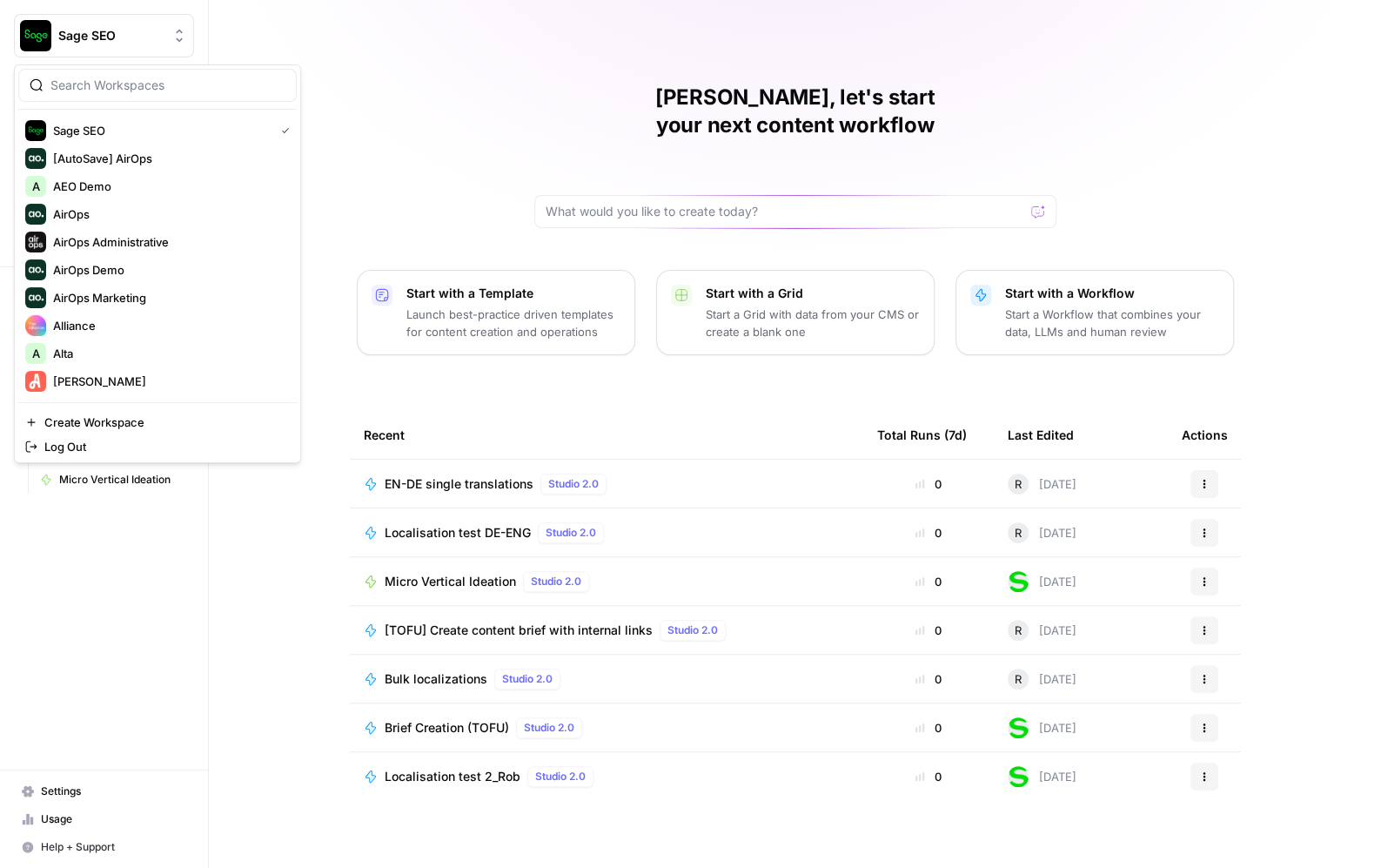
click at [126, 87] on input "search" at bounding box center [169, 85] width 235 height 17
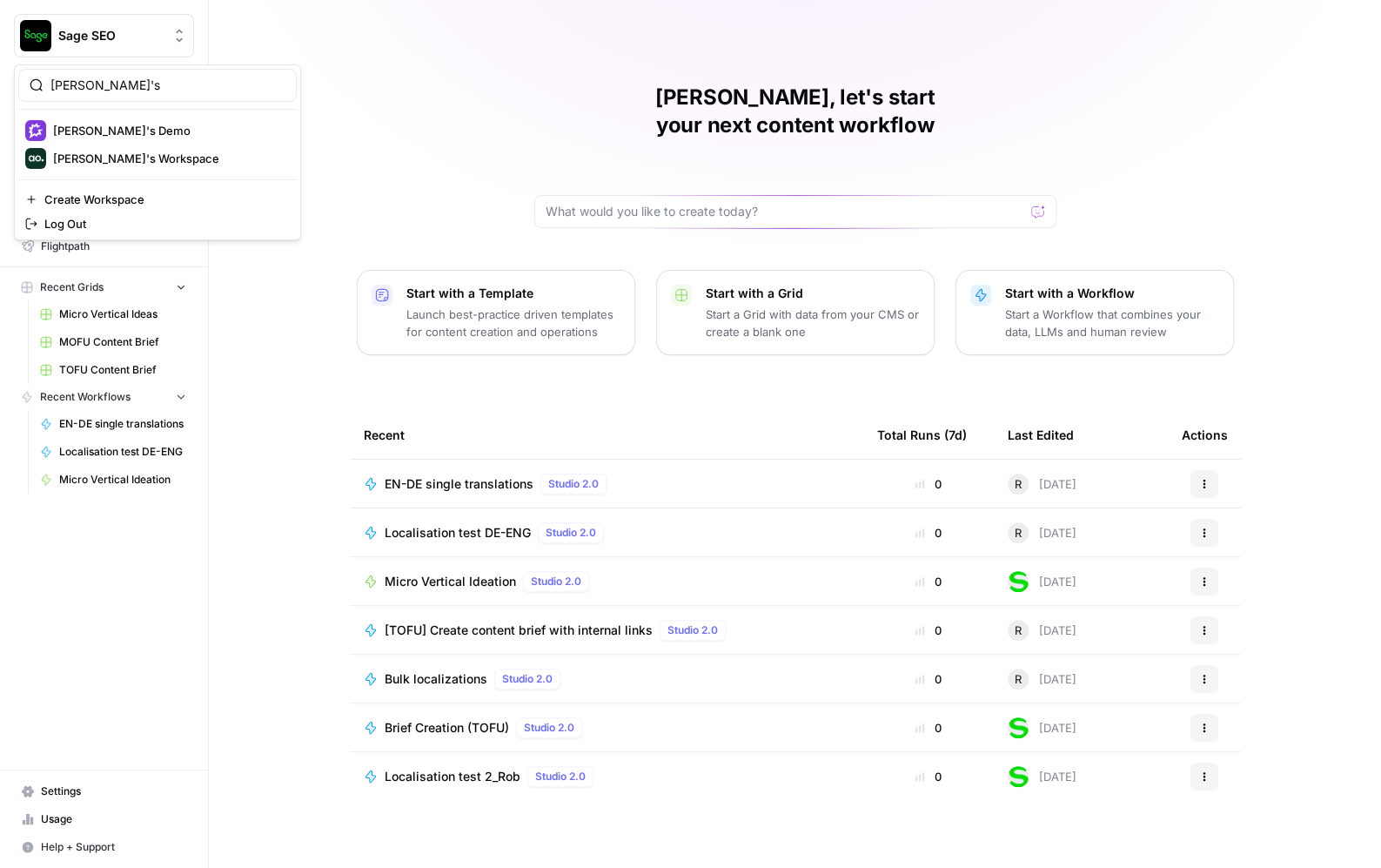
type input "nick's"
drag, startPoint x: 128, startPoint y: 131, endPoint x: 126, endPoint y: 153, distance: 22.1
click at [126, 153] on div "Nick's Demo Nick's Workspace" at bounding box center [157, 145] width 278 height 56
click at [126, 153] on span "[PERSON_NAME]'s Workspace" at bounding box center [168, 158] width 230 height 17
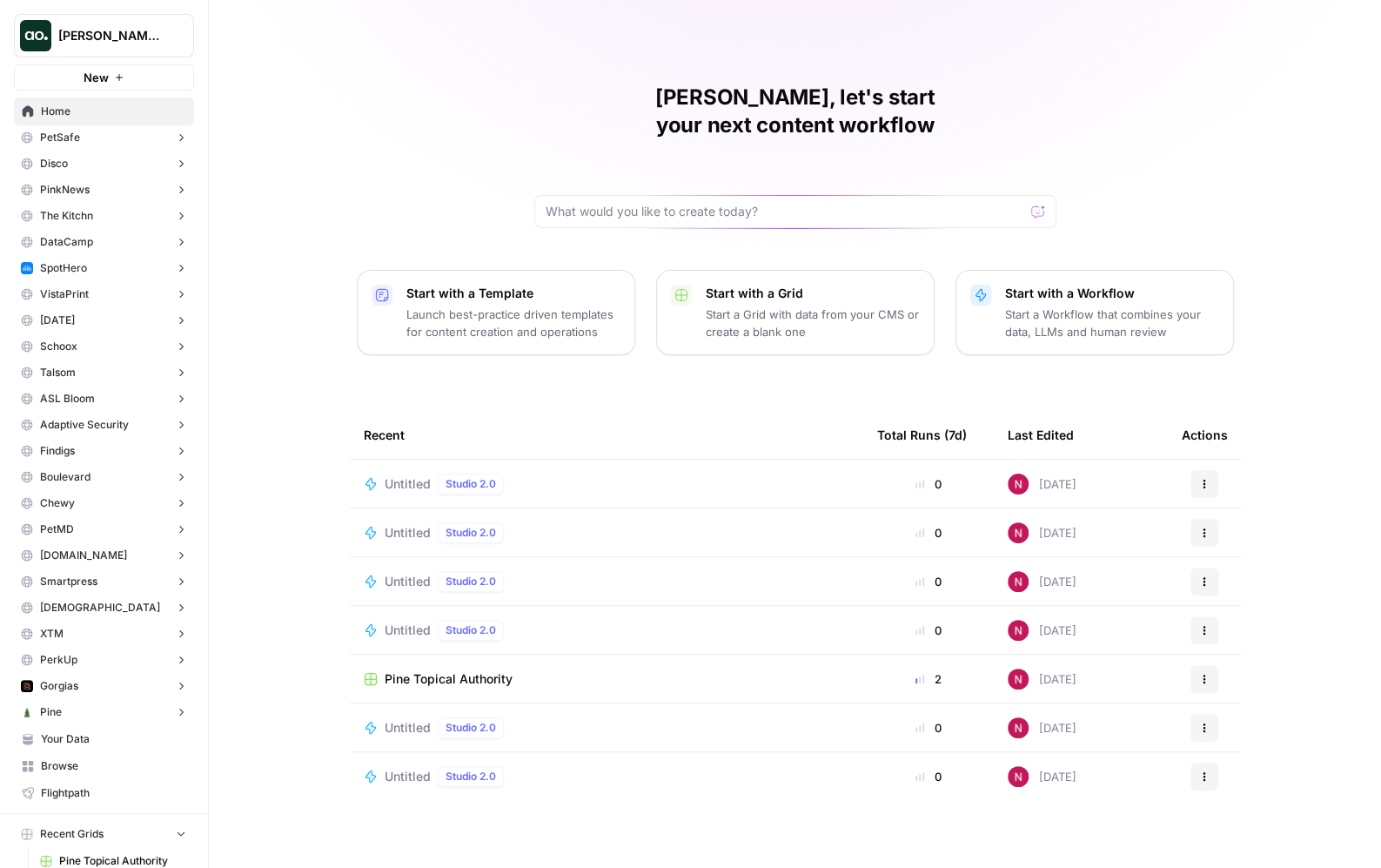
scroll to position [271, 0]
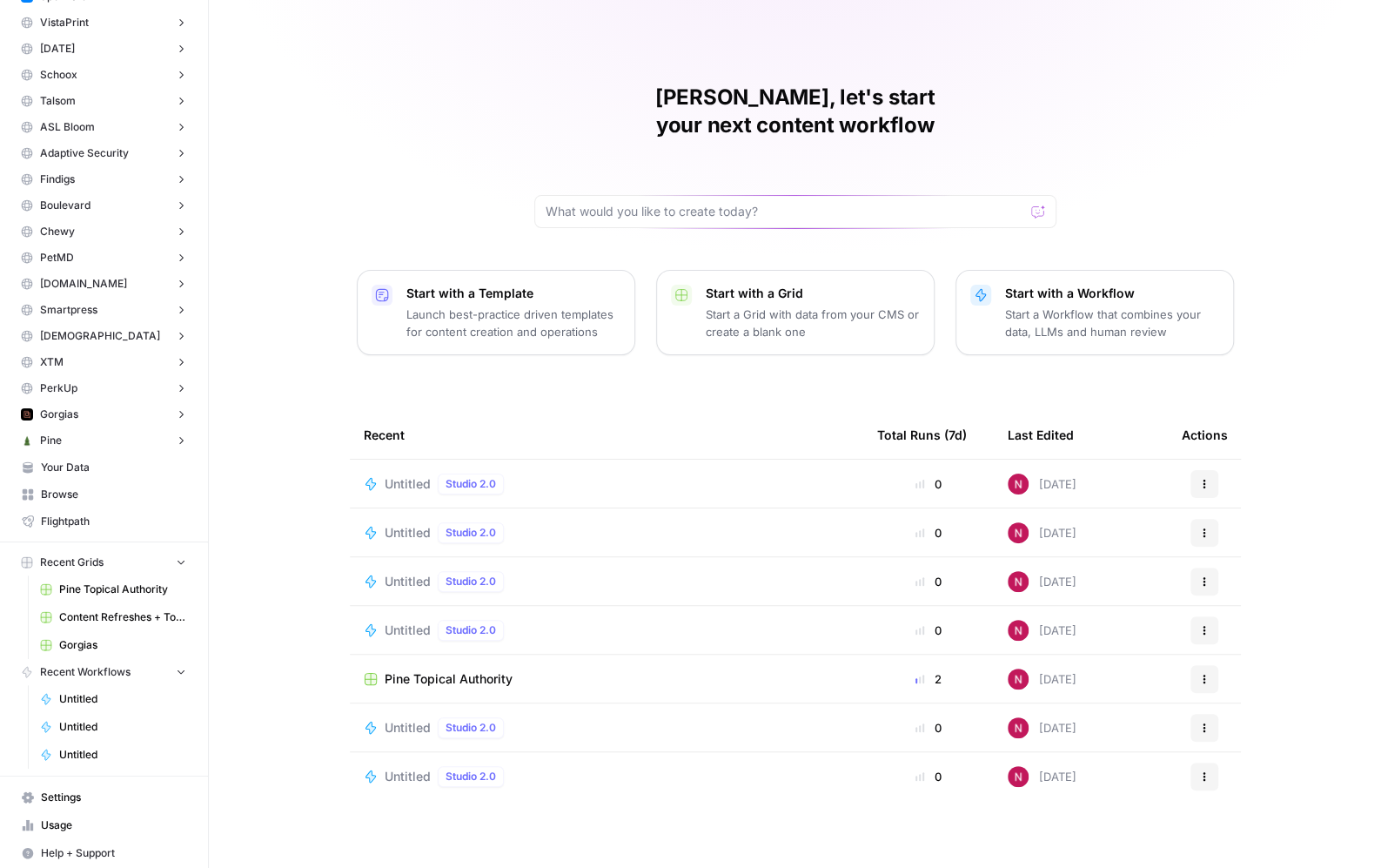
click at [120, 584] on span "Pine Topical Authority" at bounding box center [122, 590] width 127 height 16
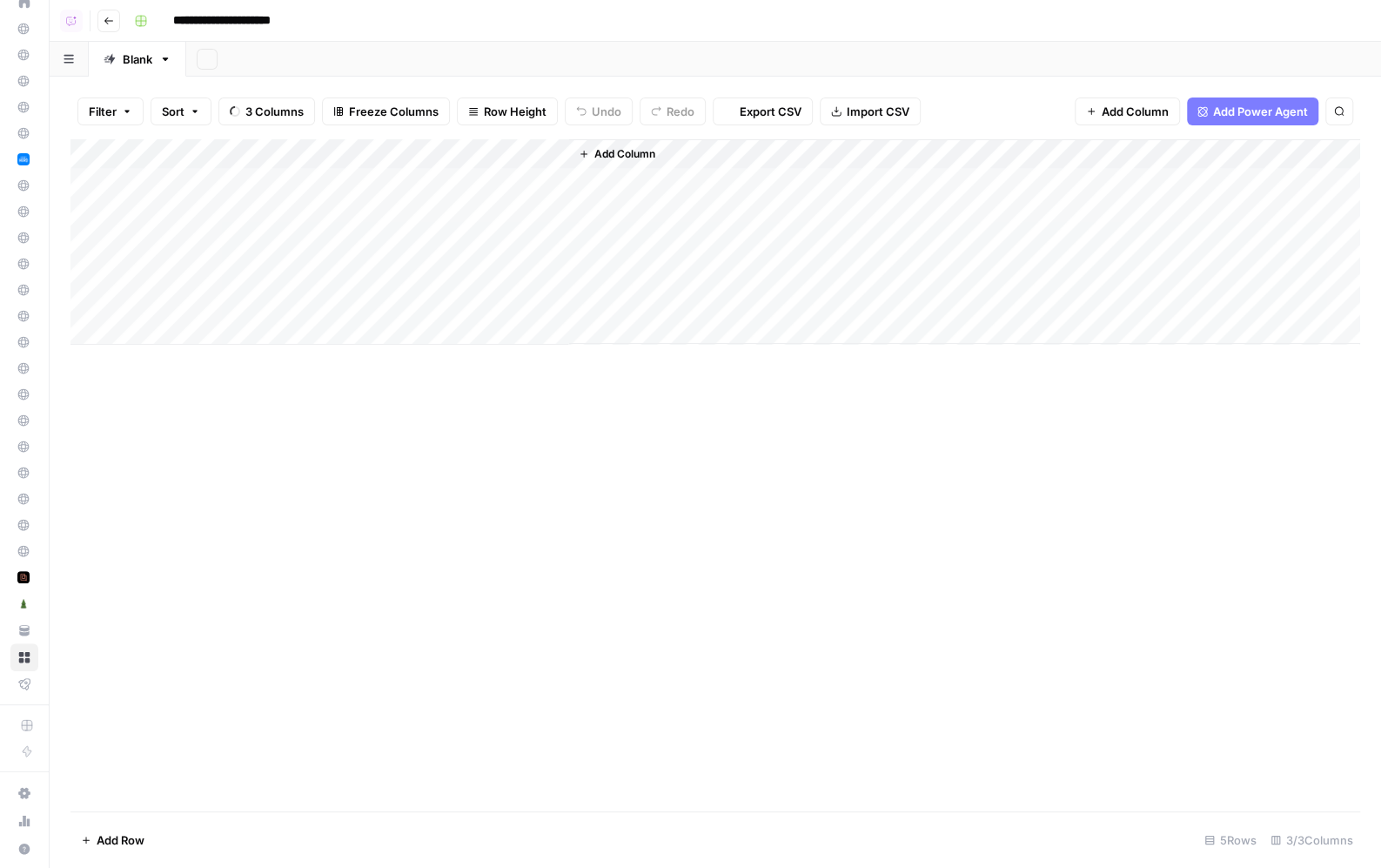
scroll to position [108, 0]
click at [339, 158] on div "Add Column" at bounding box center [715, 242] width 1290 height 206
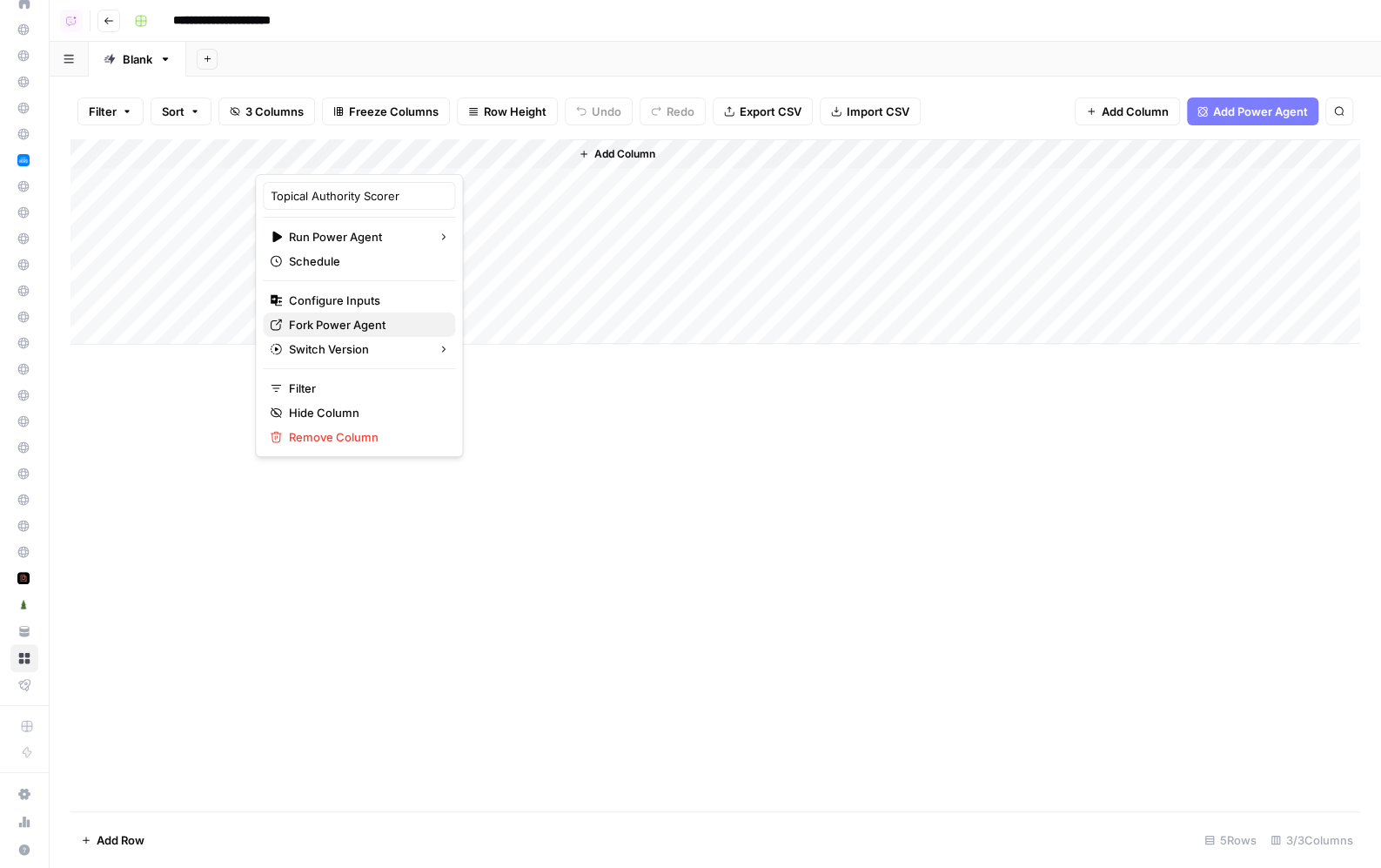
click at [342, 317] on span "Fork Power Agent" at bounding box center [365, 324] width 153 height 17
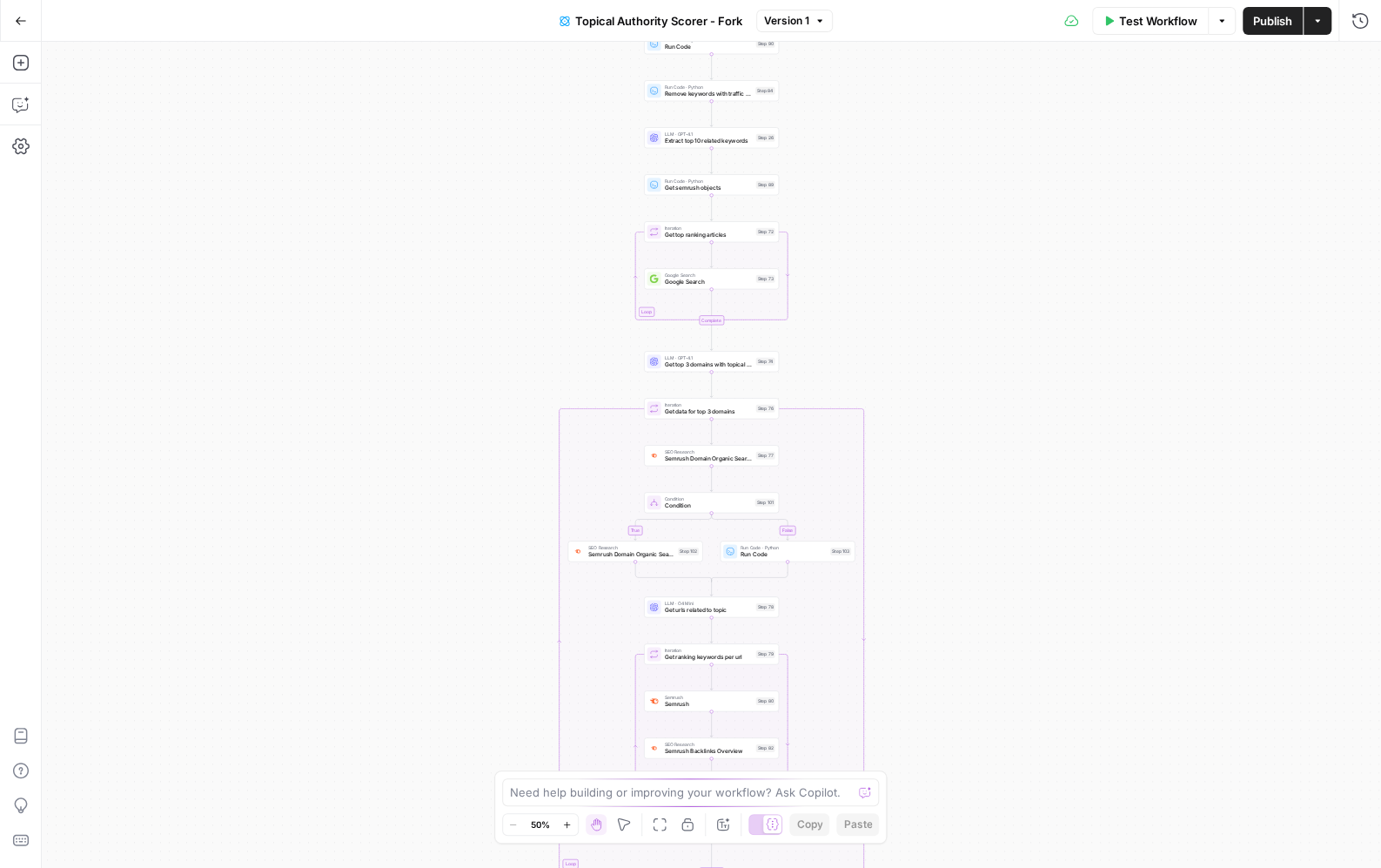
click at [28, 21] on button "Go Back" at bounding box center [20, 20] width 31 height 31
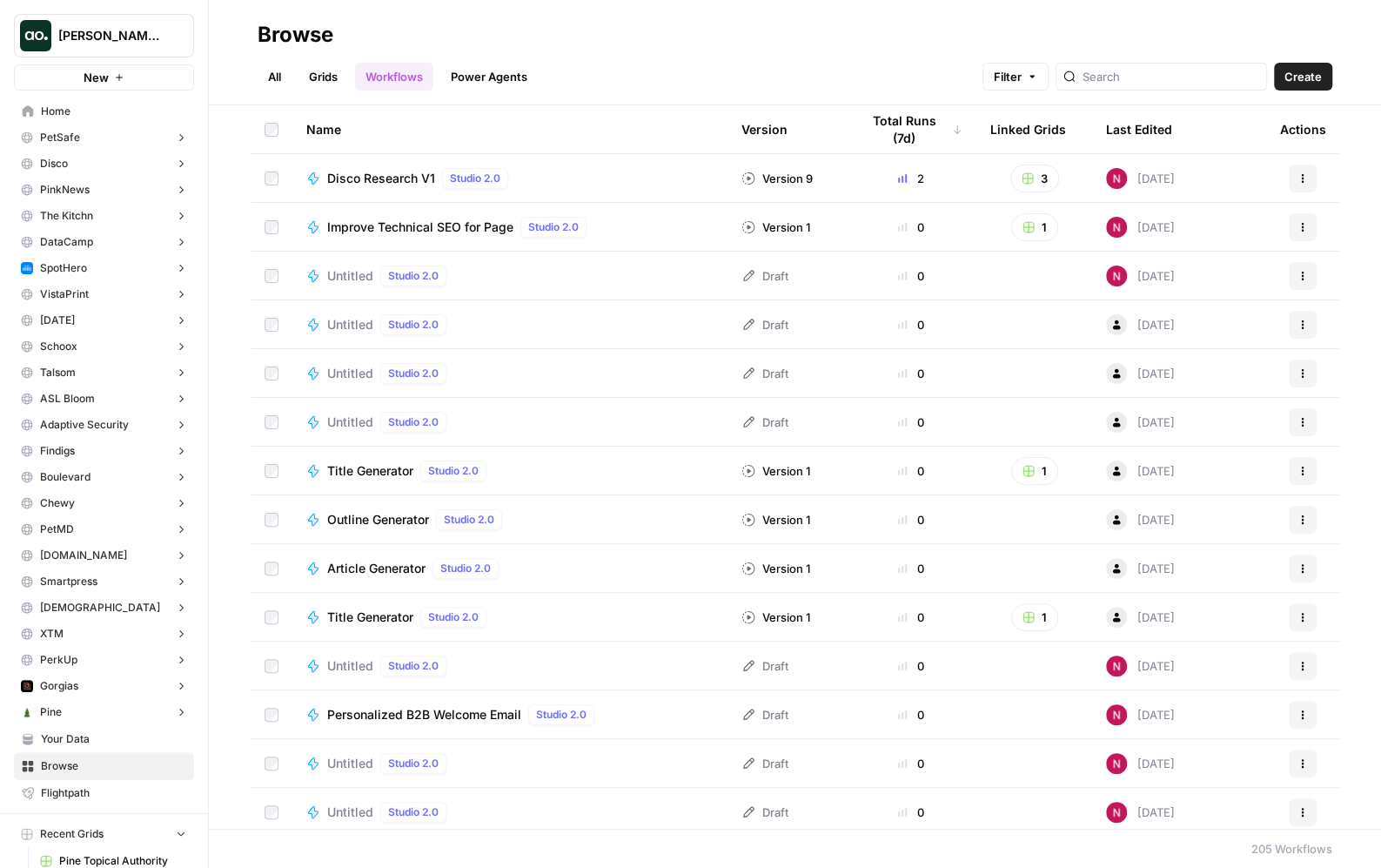
click at [315, 71] on link "Grids" at bounding box center [323, 77] width 50 height 28
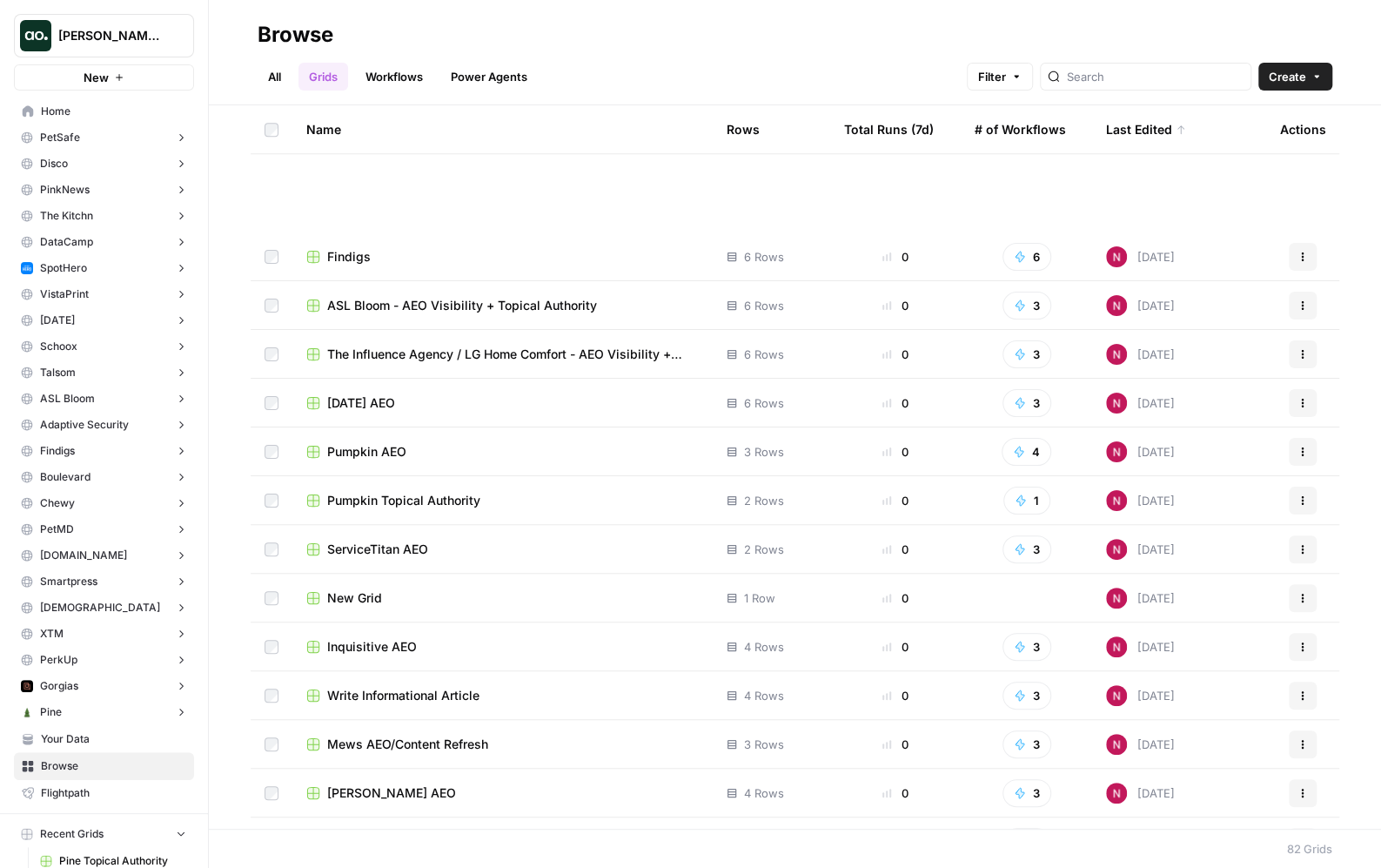
scroll to position [1438, 0]
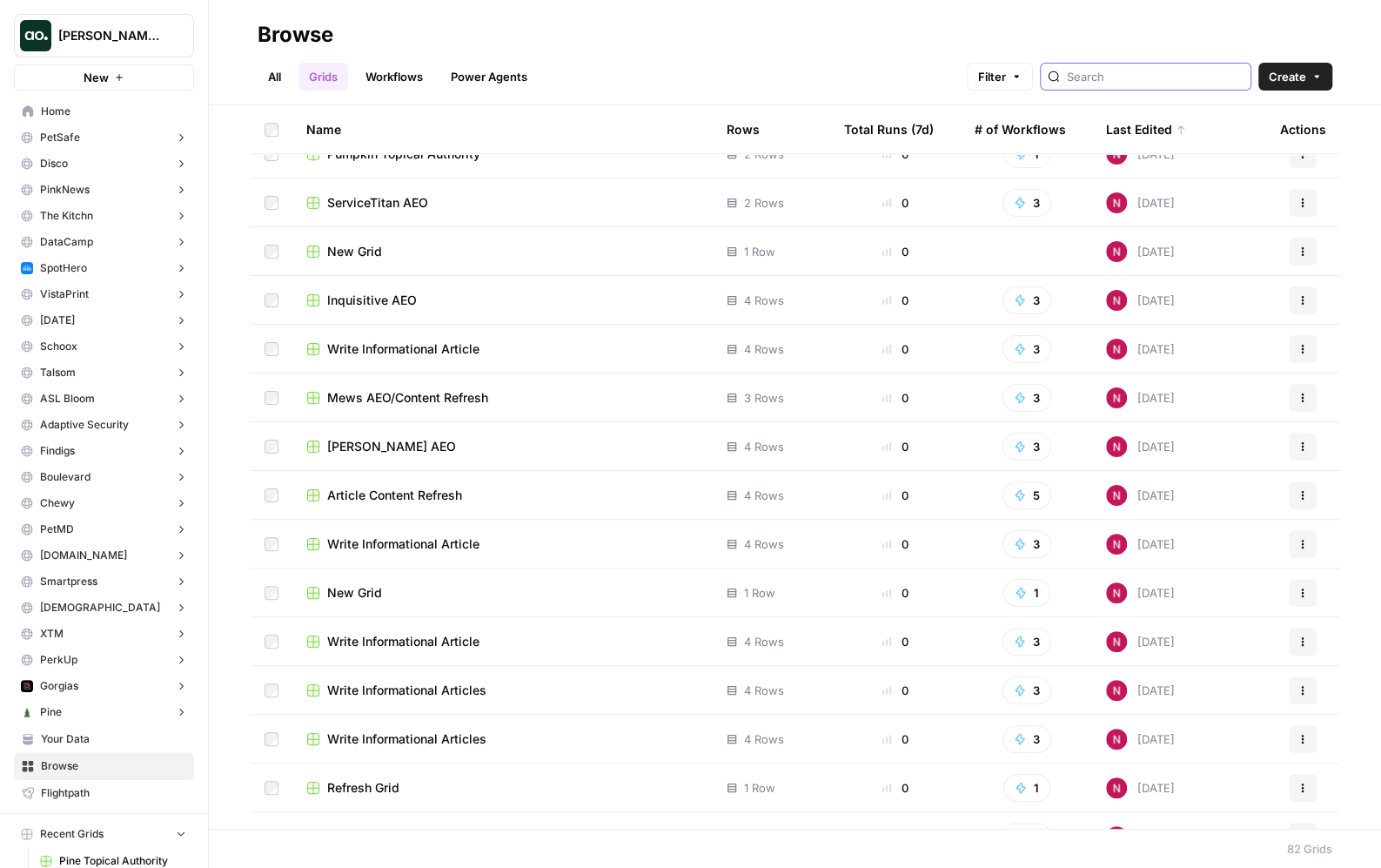
click at [1125, 79] on input "search" at bounding box center [1154, 76] width 177 height 17
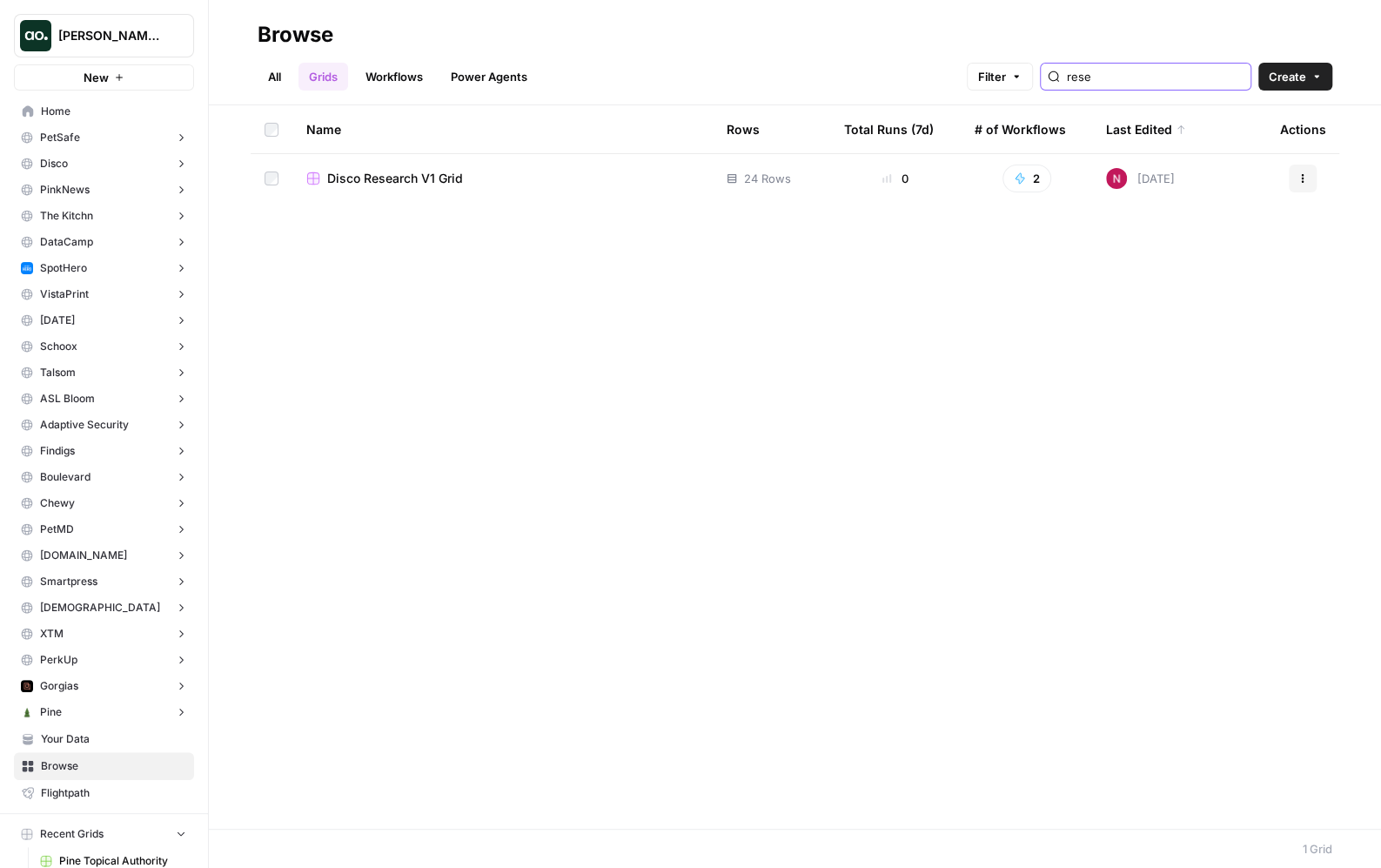
type input "rese"
click at [412, 183] on span "Disco Research V1 Grid" at bounding box center [395, 178] width 136 height 17
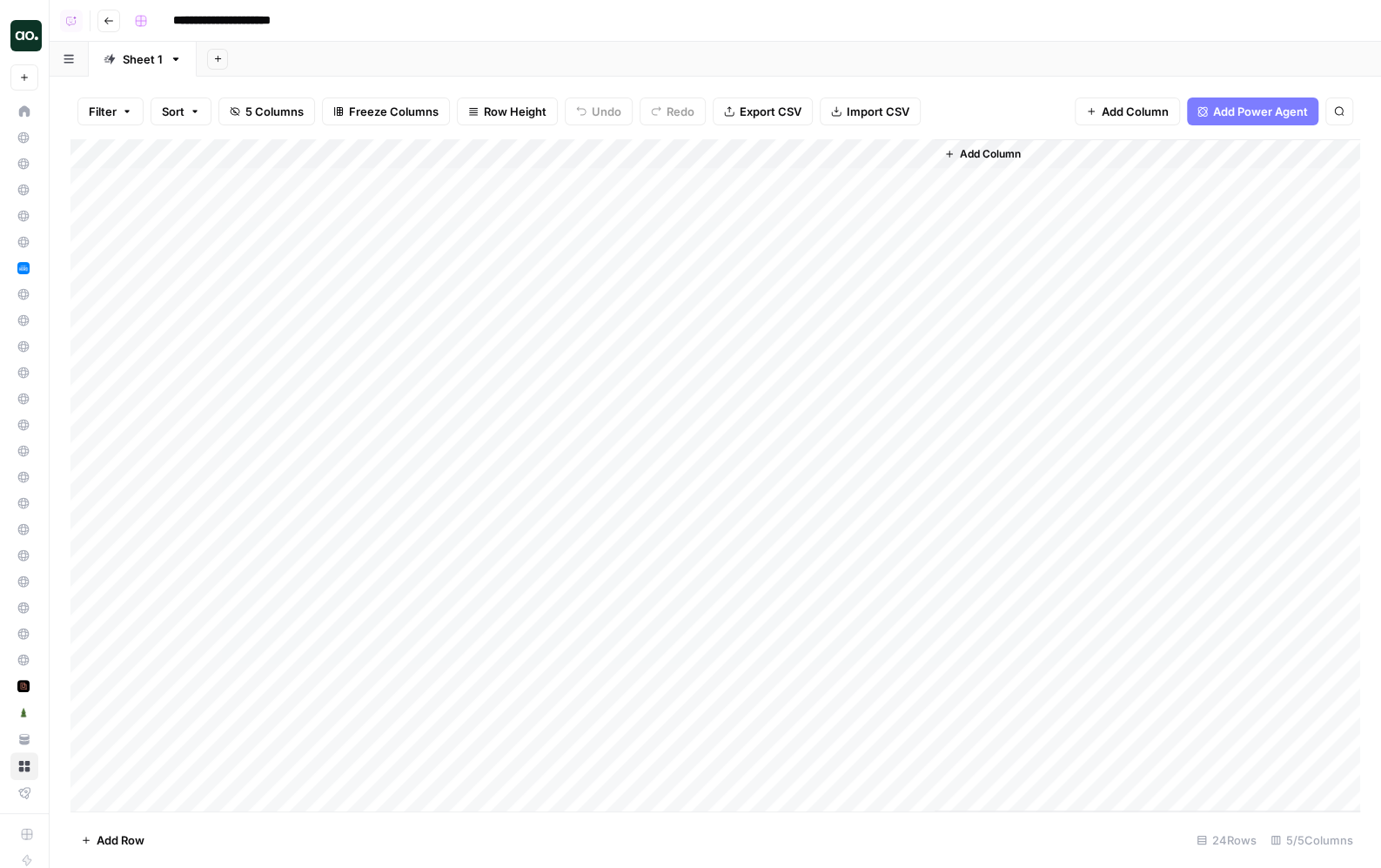
click at [683, 152] on div "Add Column" at bounding box center [715, 476] width 1290 height 672
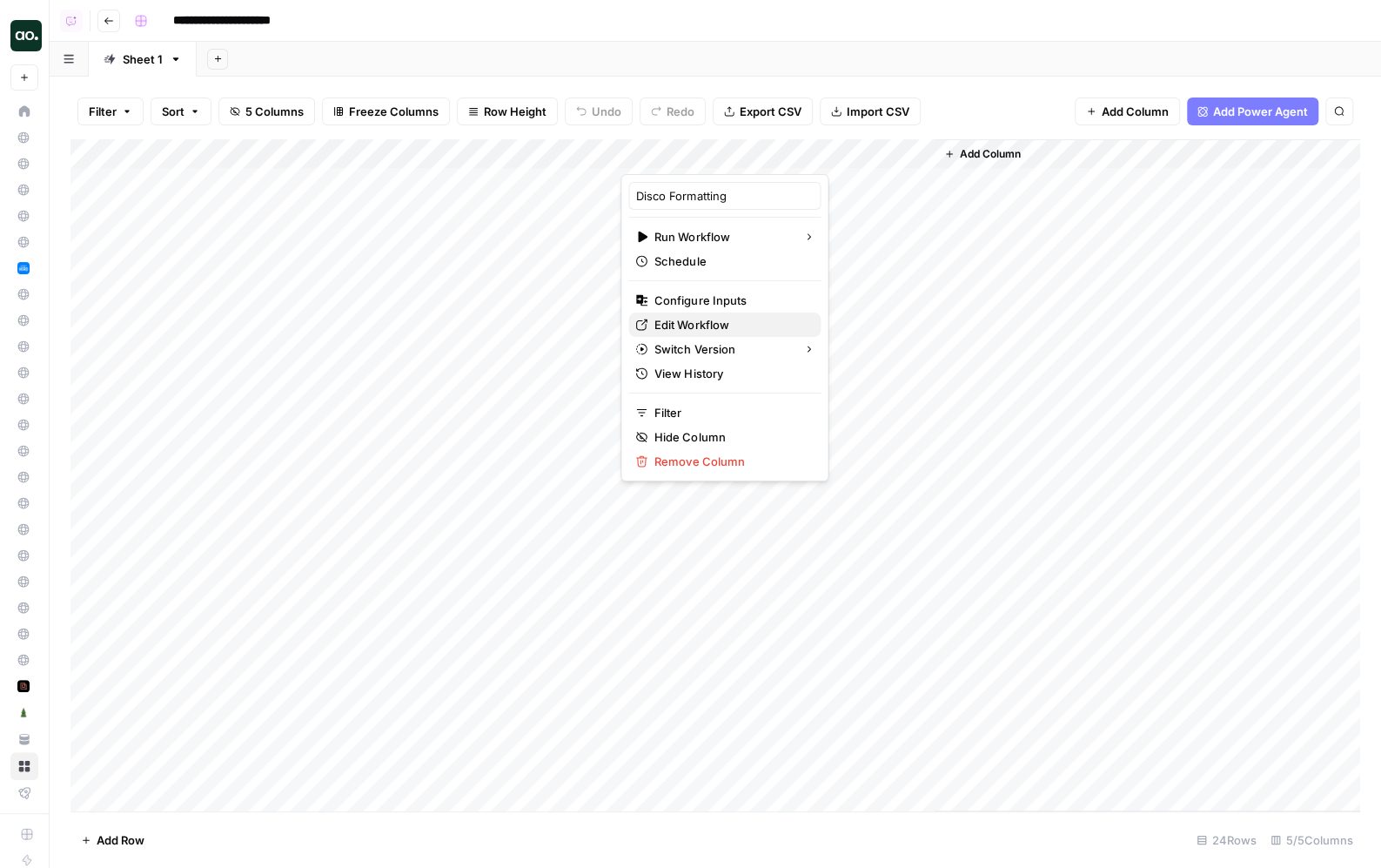
click at [711, 317] on span "Edit Workflow" at bounding box center [730, 324] width 153 height 17
